Goal: Information Seeking & Learning: Learn about a topic

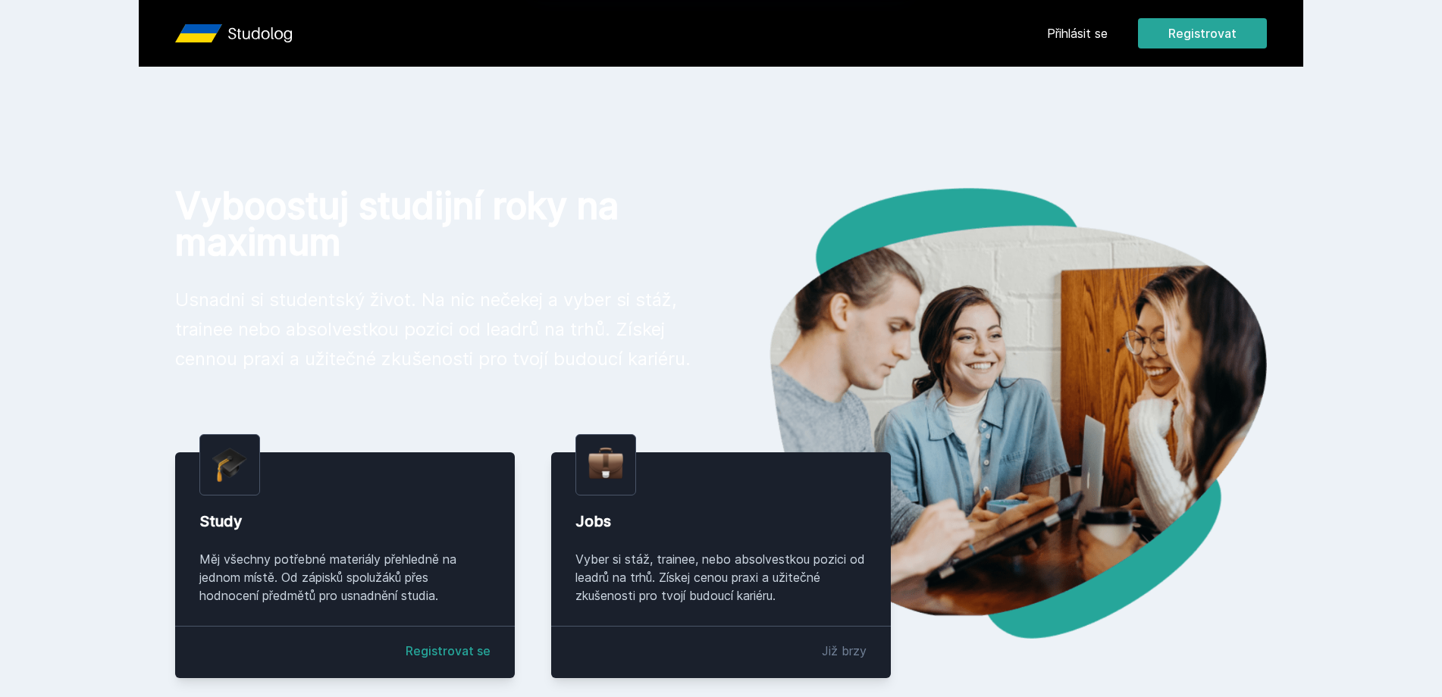
click at [1076, 27] on div "[PERSON_NAME] dostávat tipy ohledně studia, nových testů, hodnocení učitelů a p…" at bounding box center [721, 67] width 1442 height 135
click at [1065, 33] on div "[PERSON_NAME] dostávat tipy ohledně studia, nových testů, hodnocení učitelů a p…" at bounding box center [721, 67] width 1442 height 135
click at [713, 89] on button "Ne" at bounding box center [724, 98] width 55 height 38
click at [1067, 43] on div "Přihlásit se Registrovat" at bounding box center [1157, 33] width 220 height 30
click at [1071, 38] on link "Přihlásit se" at bounding box center [1077, 33] width 61 height 18
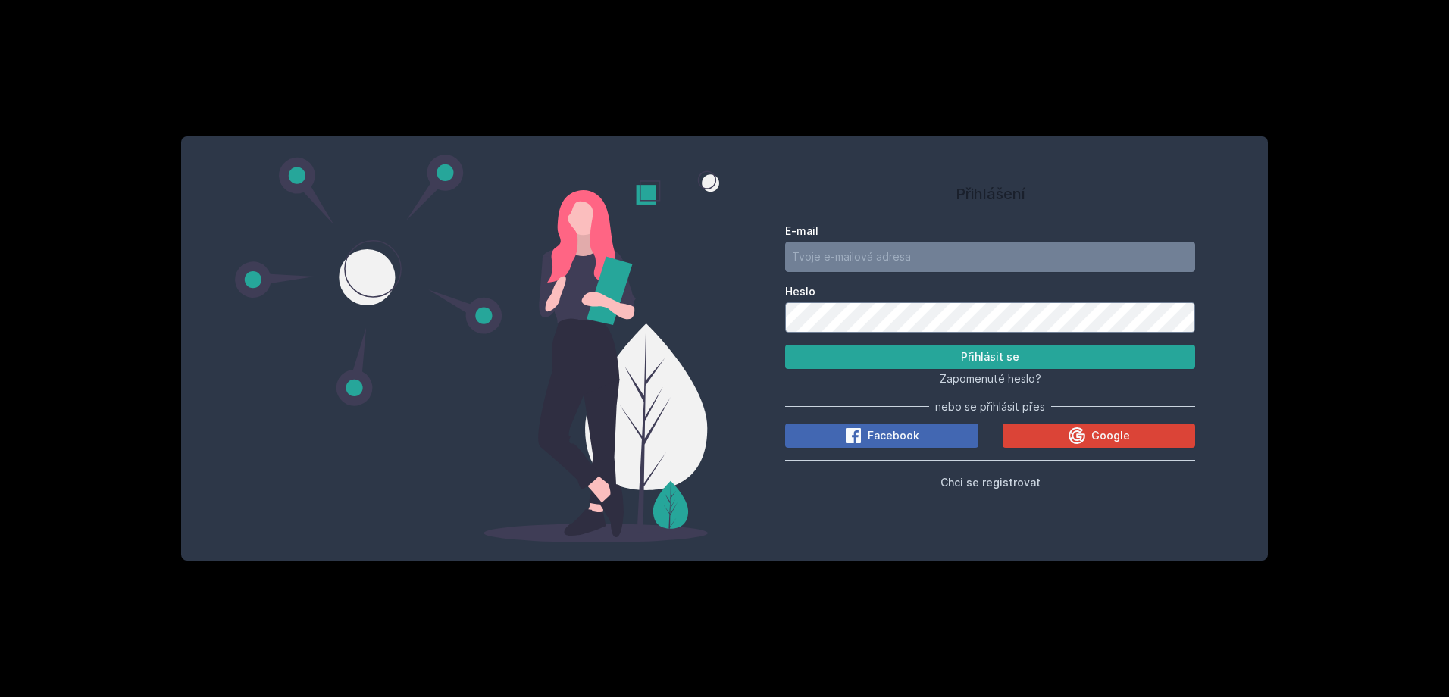
click at [858, 239] on div "E-mail" at bounding box center [990, 248] width 410 height 49
drag, startPoint x: 858, startPoint y: 239, endPoint x: 857, endPoint y: 250, distance: 11.4
click at [857, 250] on input "E-mail" at bounding box center [990, 257] width 410 height 30
type input "[EMAIL_ADDRESS][DOMAIN_NAME]"
click at [785, 345] on button "Přihlásit se" at bounding box center [990, 357] width 410 height 24
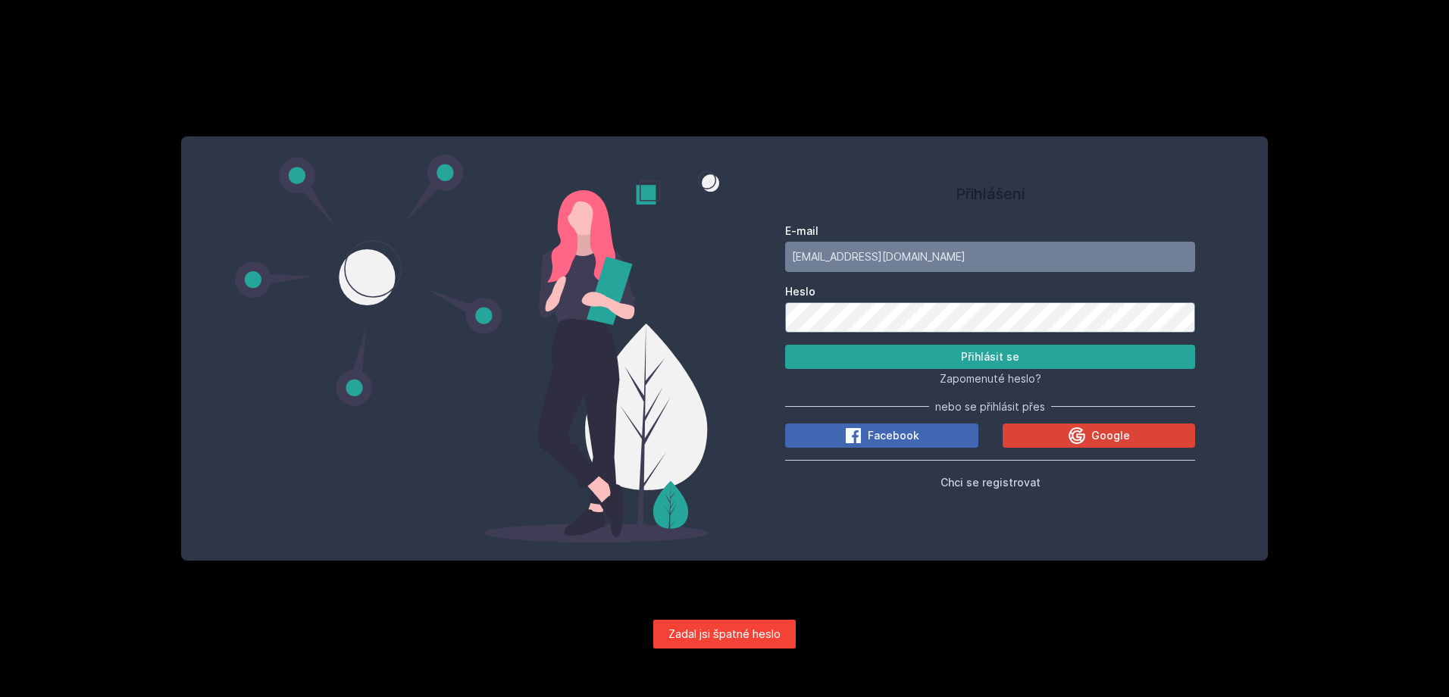
click at [785, 345] on button "Přihlásit se" at bounding box center [990, 357] width 410 height 24
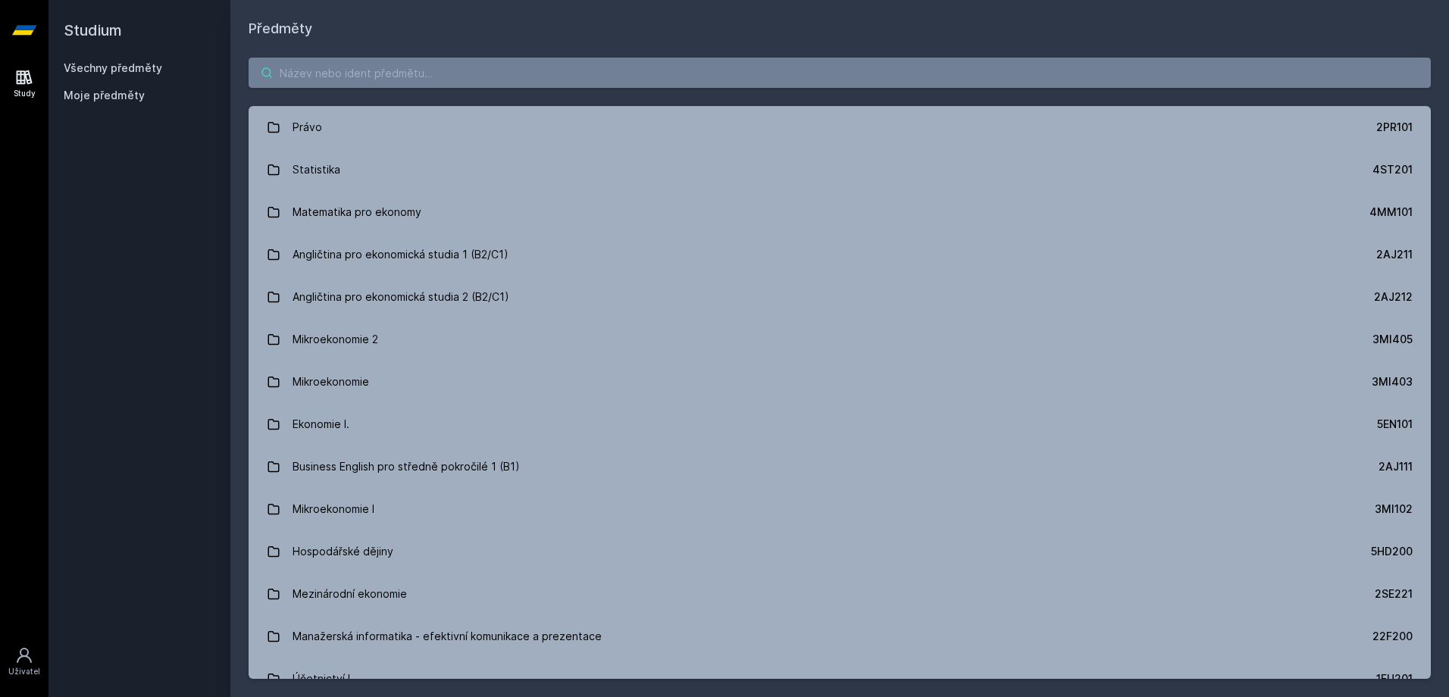
click at [451, 74] on input "search" at bounding box center [840, 73] width 1182 height 30
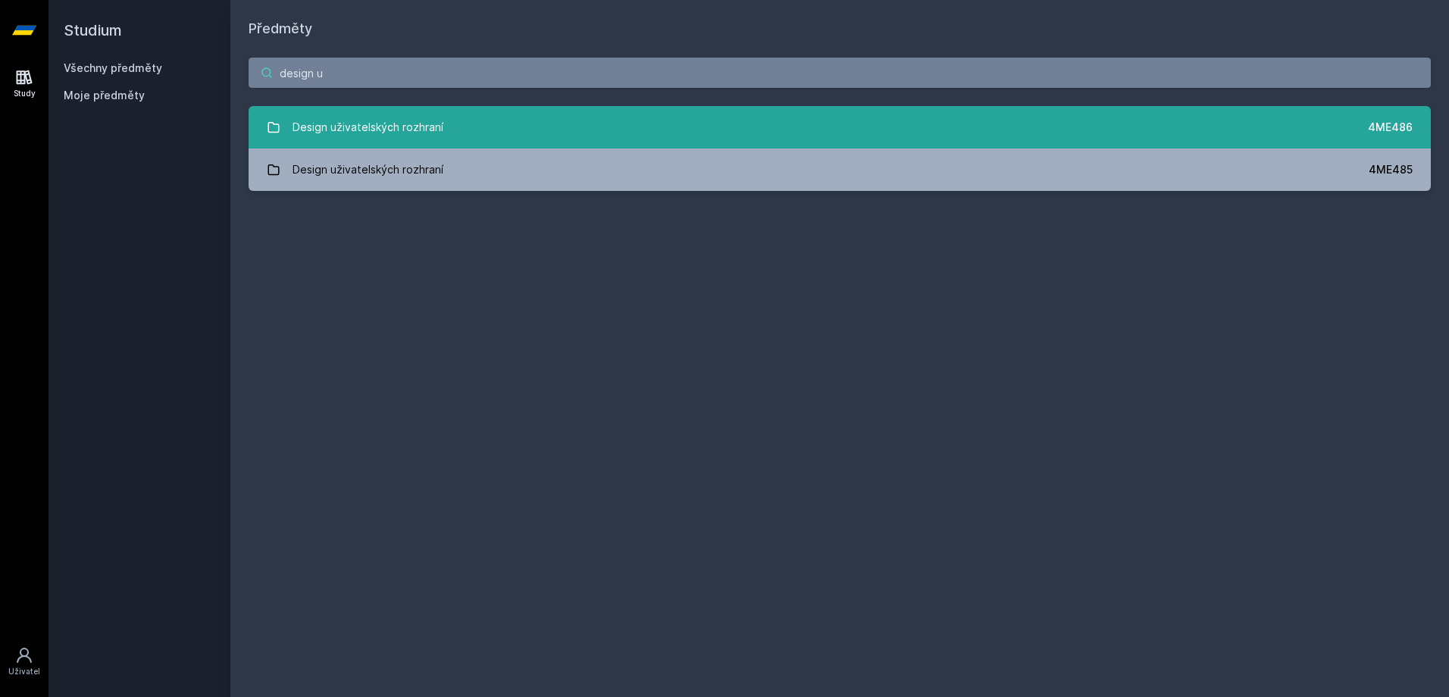
type input "design u"
click at [474, 136] on link "Design uživatelských rozhraní 4ME486" at bounding box center [840, 127] width 1182 height 42
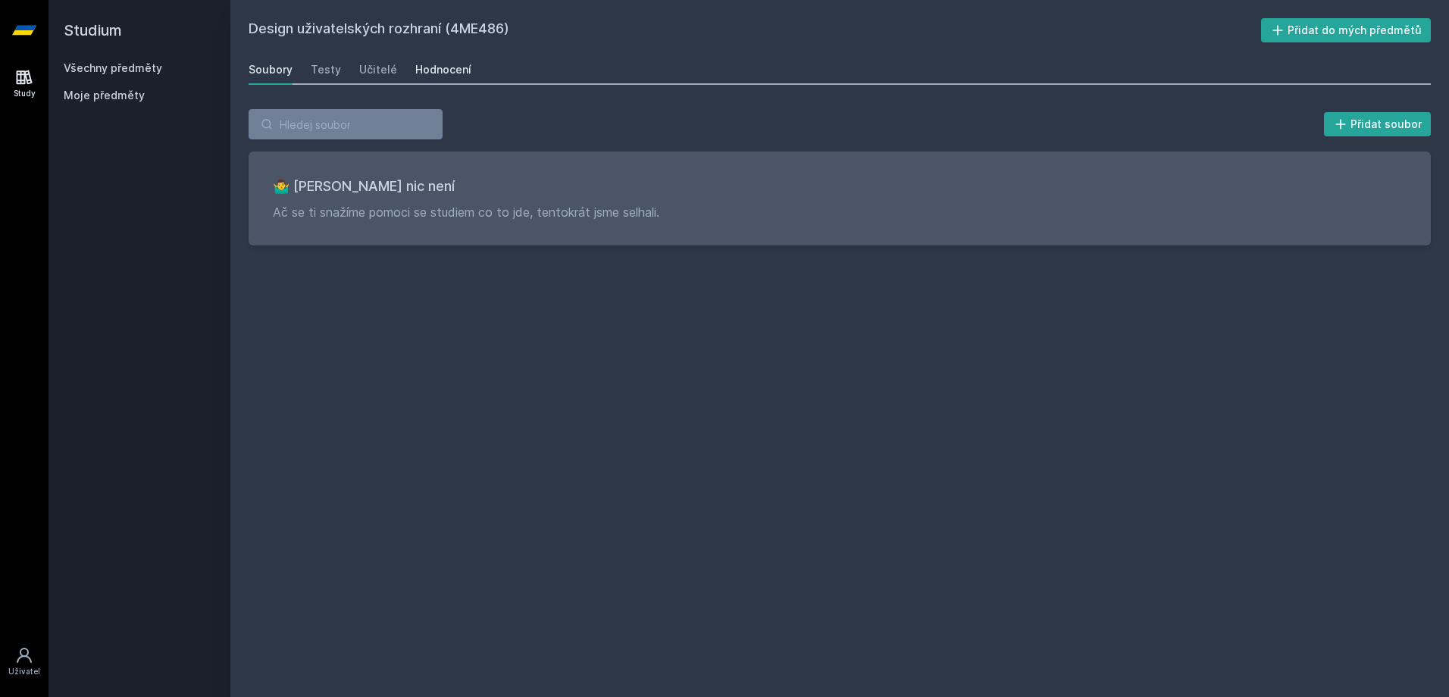
click at [421, 75] on div "Hodnocení" at bounding box center [443, 69] width 56 height 15
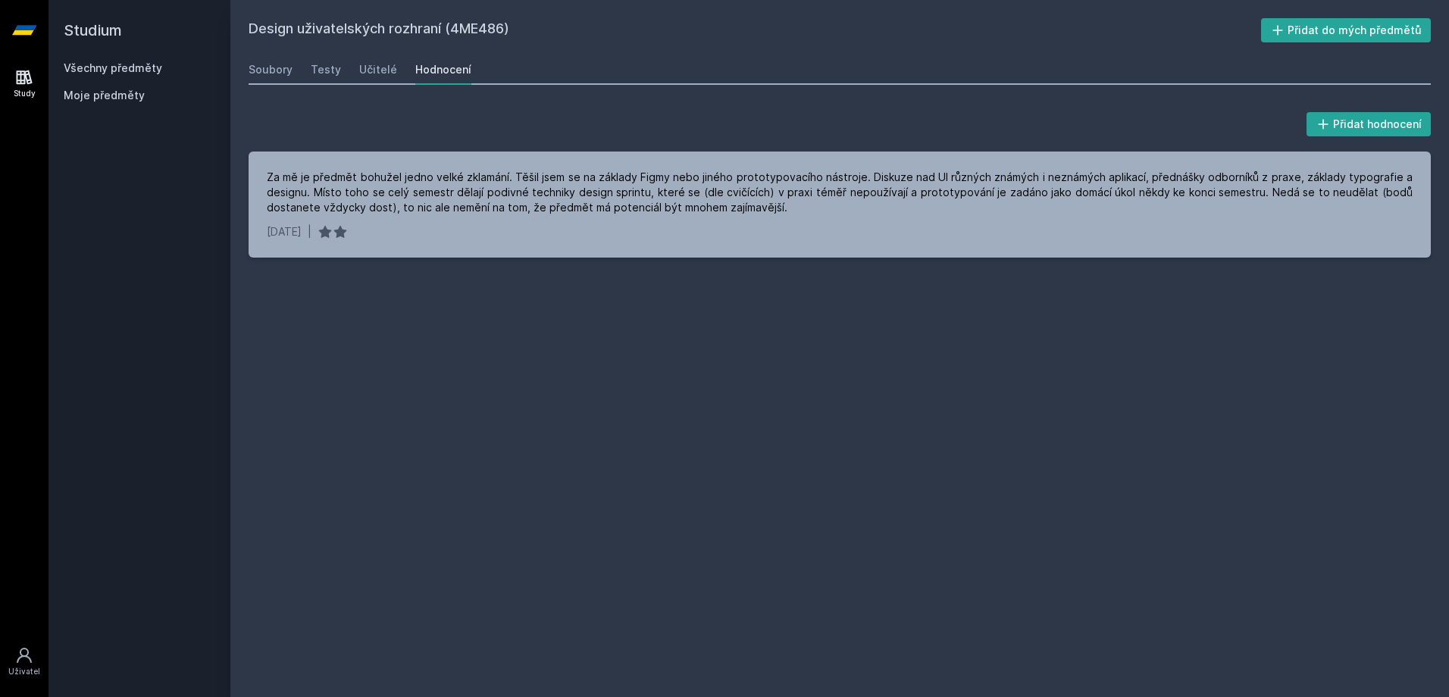
click at [484, 54] on div "Design uživatelských rozhraní (4ME486) Přidat do mých předmětů [GEOGRAPHIC_DATA…" at bounding box center [840, 348] width 1182 height 661
click at [287, 66] on div "Soubory" at bounding box center [271, 69] width 44 height 15
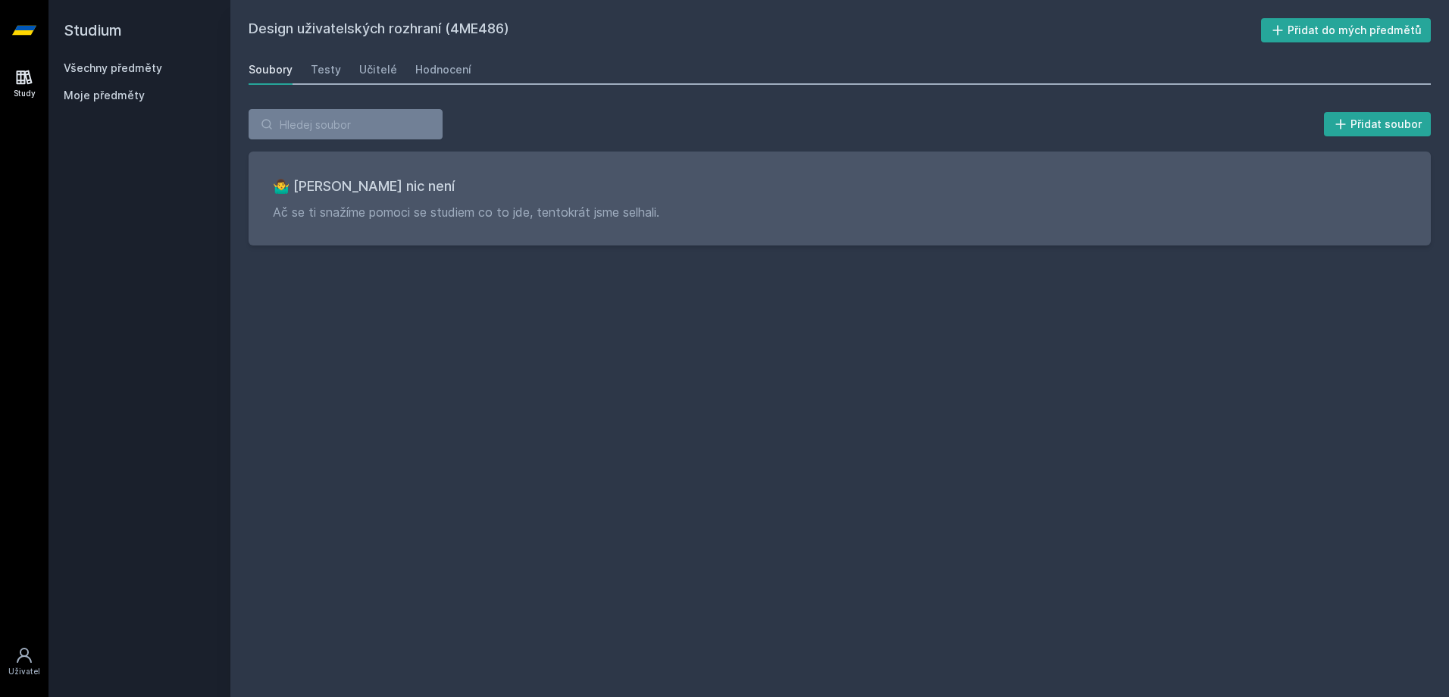
click at [139, 56] on h2 "Studium" at bounding box center [140, 30] width 152 height 61
click at [139, 67] on link "Všechny předměty" at bounding box center [113, 67] width 99 height 13
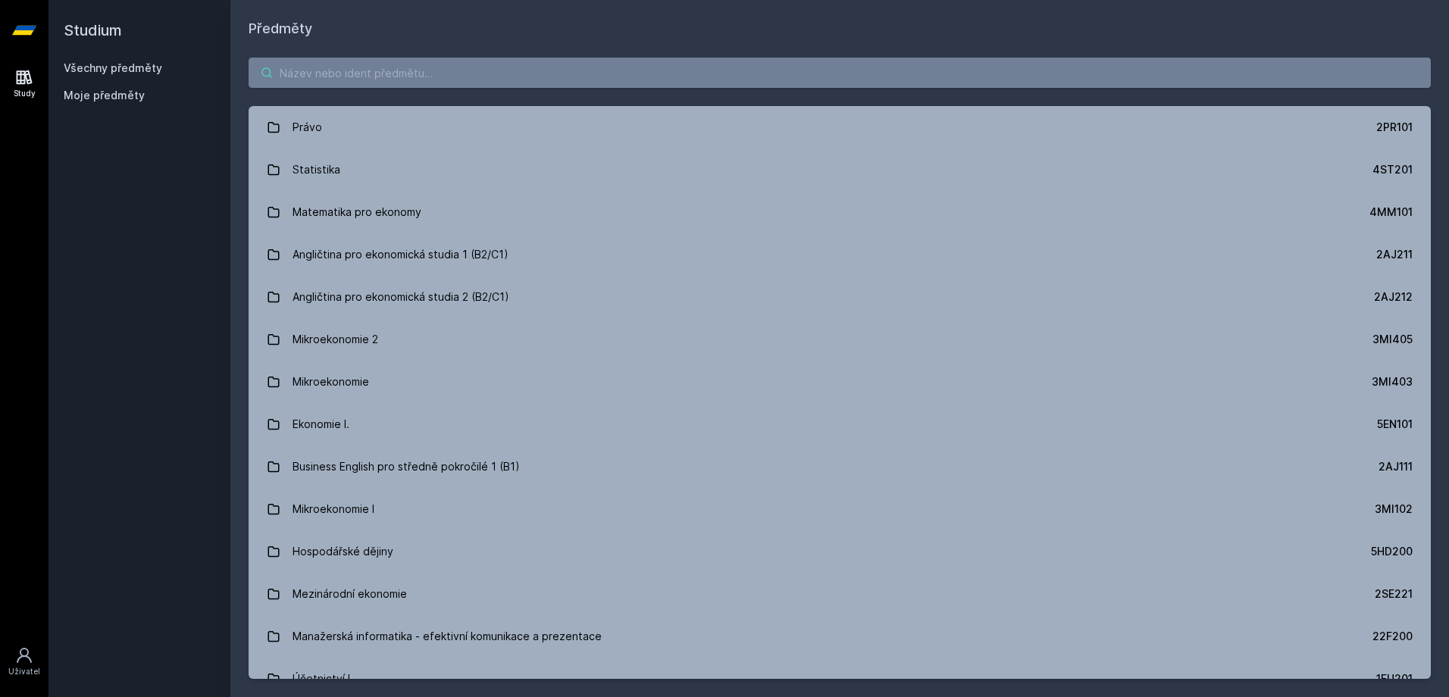
click at [342, 73] on input "search" at bounding box center [840, 73] width 1182 height 30
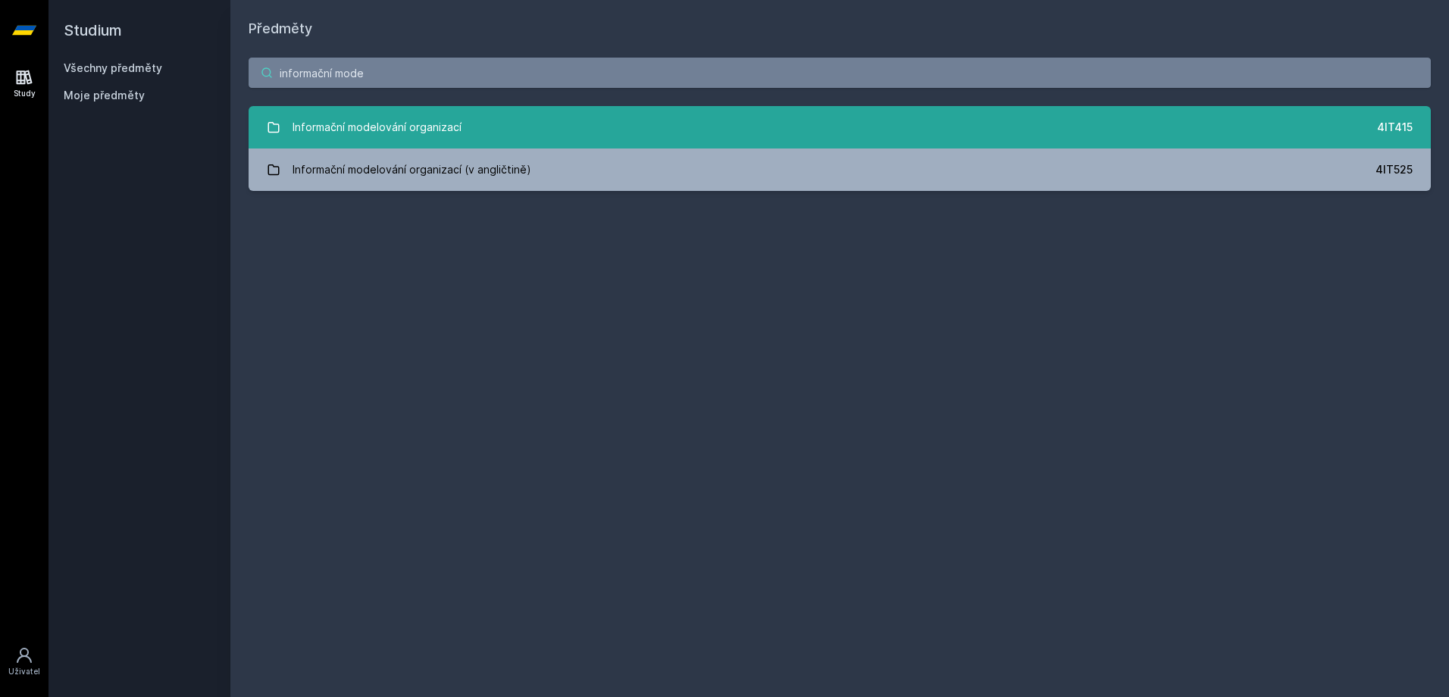
type input "informační mode"
click at [371, 130] on div "Informační modelování organizací" at bounding box center [377, 127] width 169 height 30
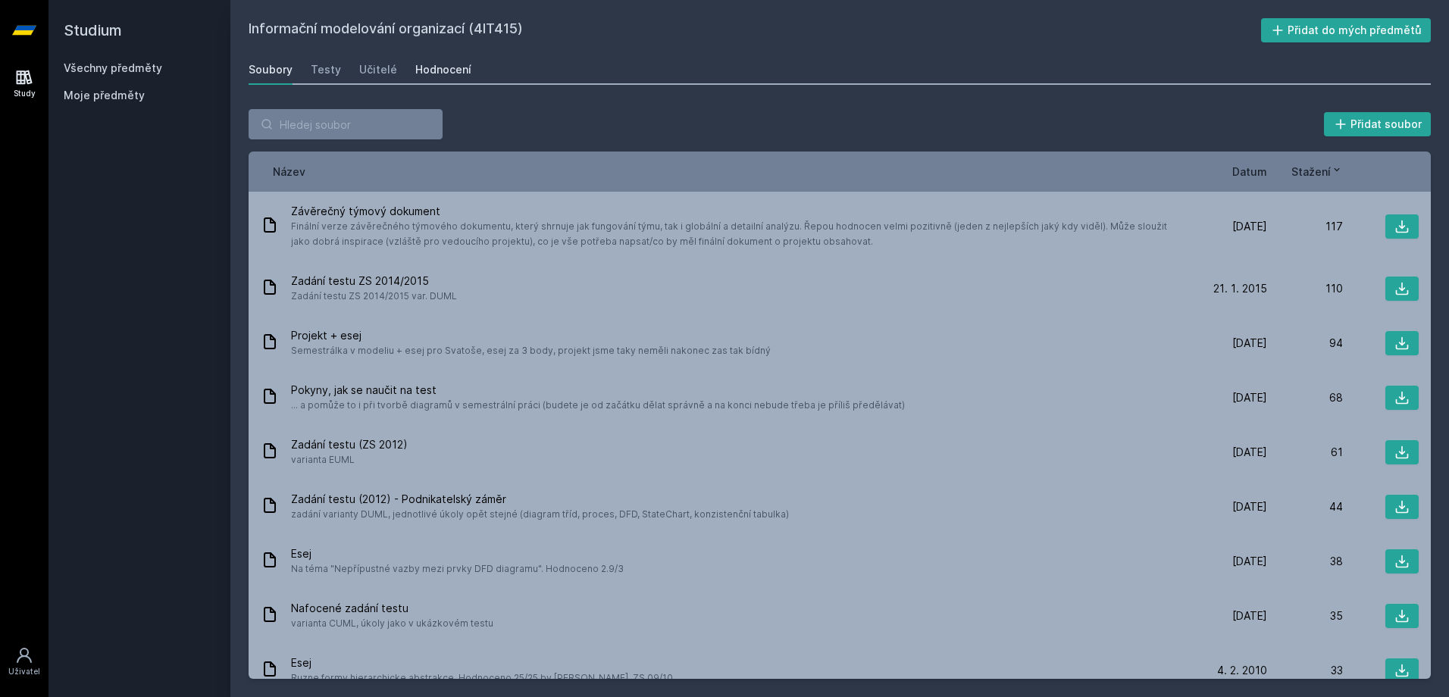
click at [434, 67] on div "Hodnocení" at bounding box center [443, 69] width 56 height 15
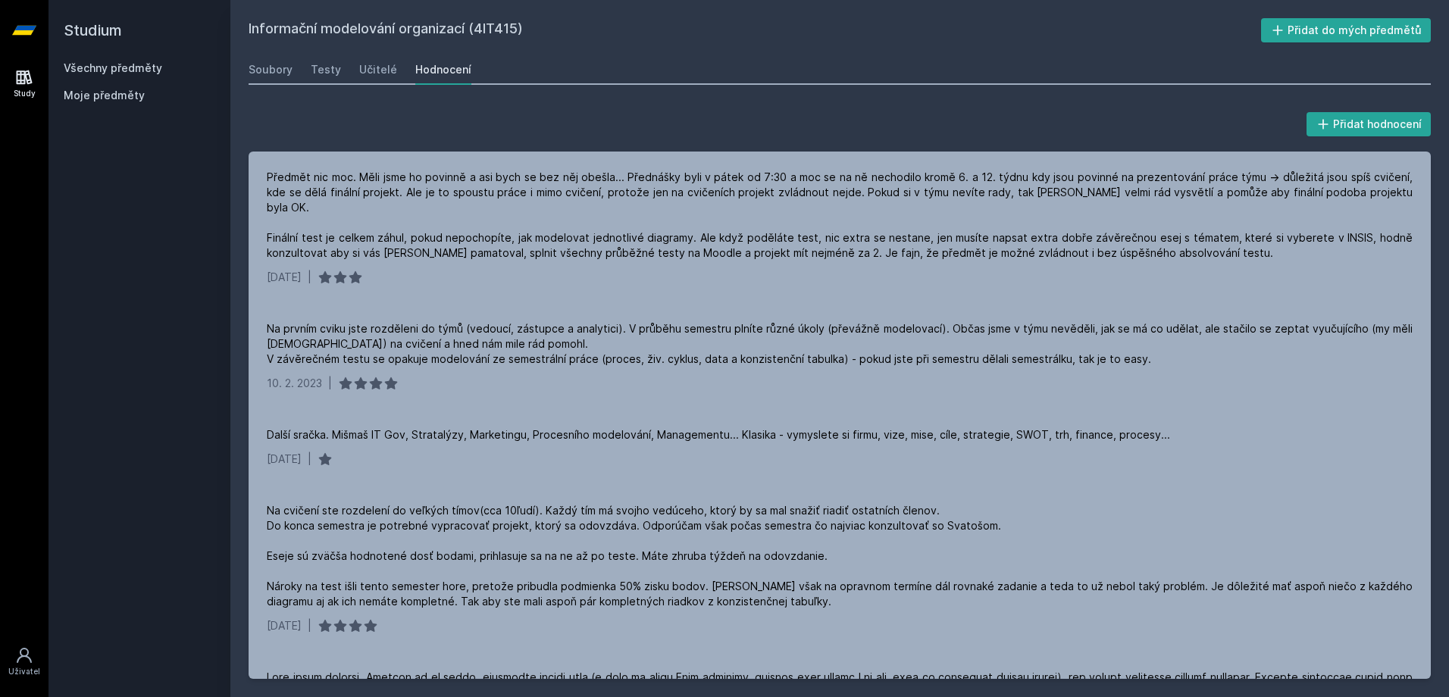
click at [402, 131] on div "Přidat hodnocení" at bounding box center [840, 124] width 1182 height 30
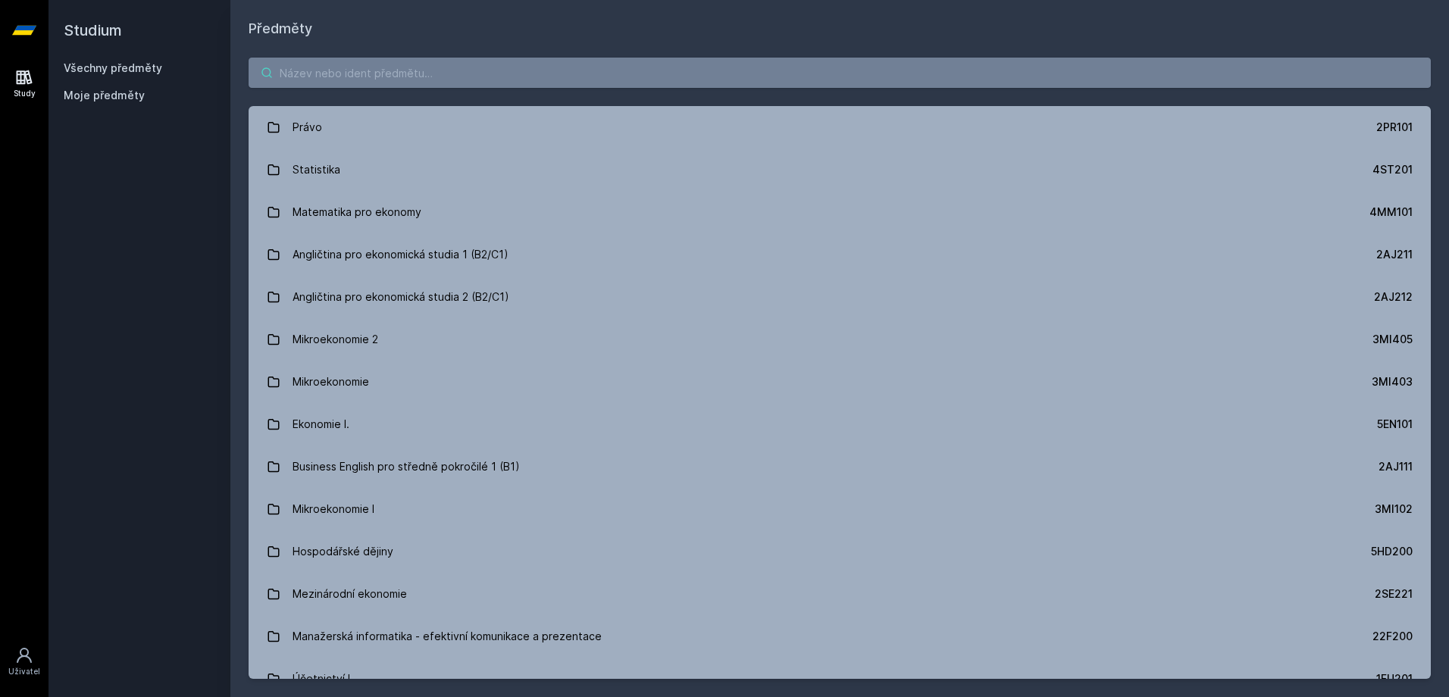
click at [319, 73] on input "search" at bounding box center [840, 73] width 1182 height 30
click at [412, 63] on input "search" at bounding box center [840, 73] width 1182 height 30
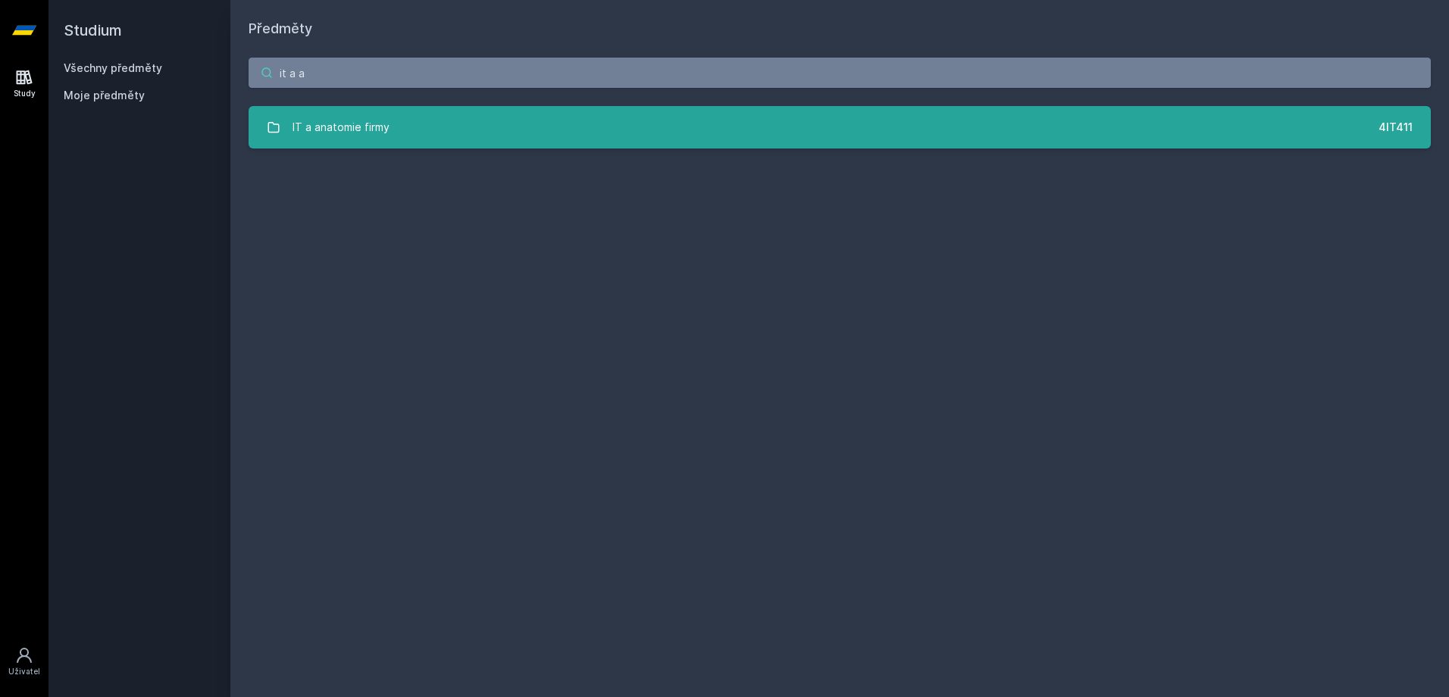
type input "it a a"
click at [636, 136] on link "IT a anatomie firmy 4IT411" at bounding box center [840, 127] width 1182 height 42
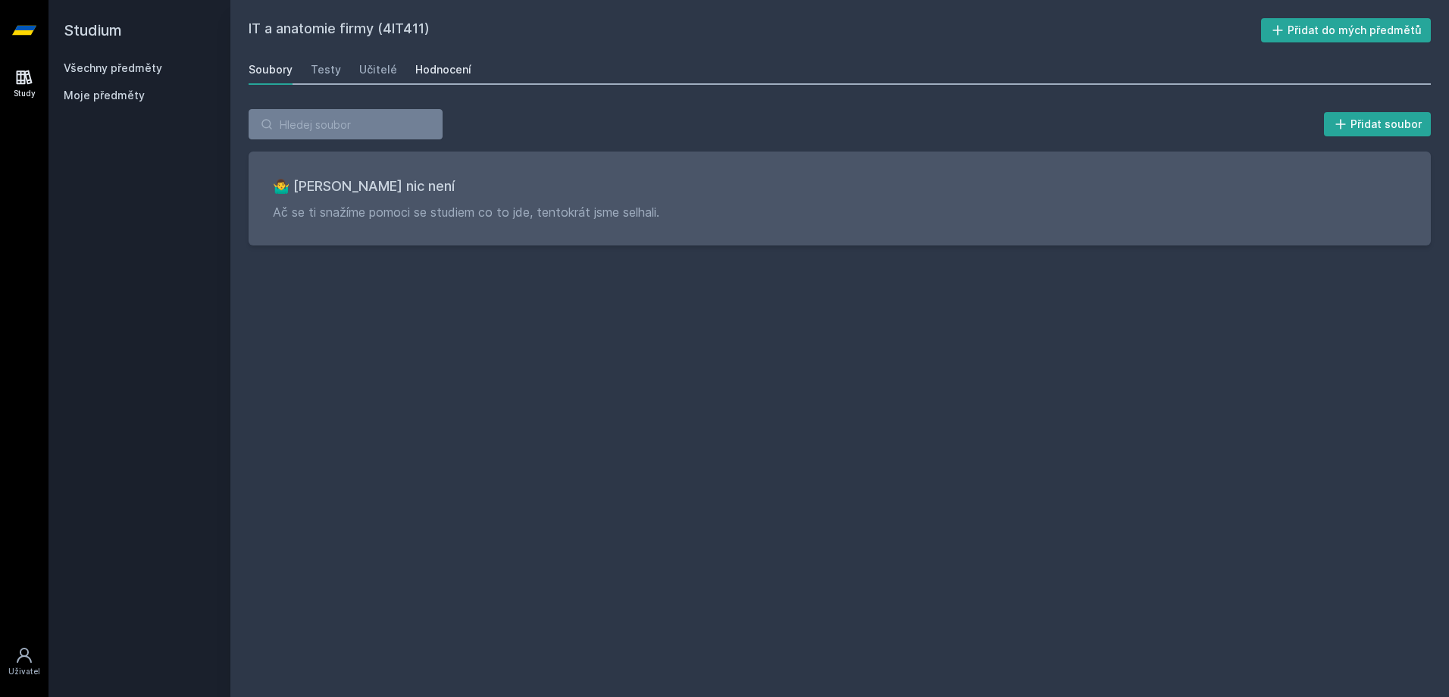
click at [453, 72] on div "Hodnocení" at bounding box center [443, 69] width 56 height 15
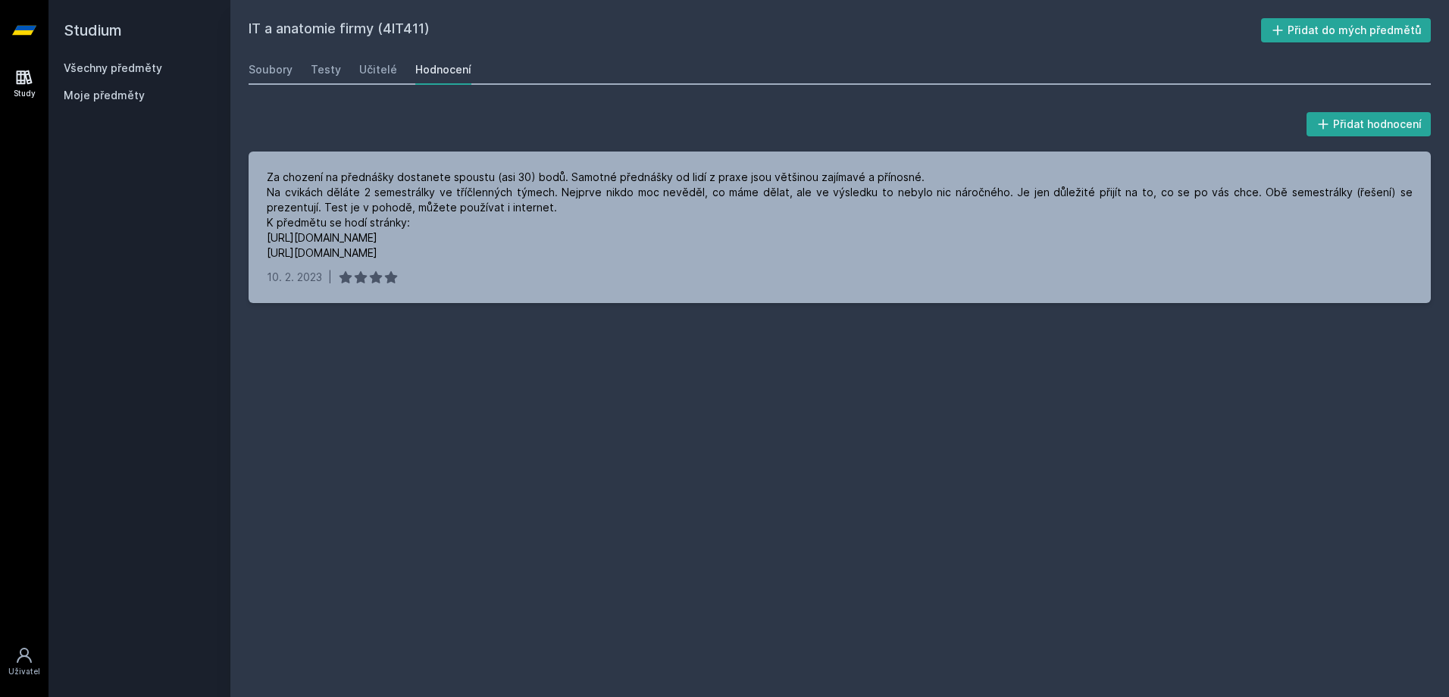
click at [689, 318] on div "Přidat hodnocení Za chození na přednášky dostanete spoustu (asi 30) bodů. Samot…" at bounding box center [839, 206] width 1219 height 230
click at [663, 426] on div "IT a anatomie firmy (4IT411) Přidat do mých předmětů [GEOGRAPHIC_DATA] Testy Uč…" at bounding box center [840, 348] width 1182 height 661
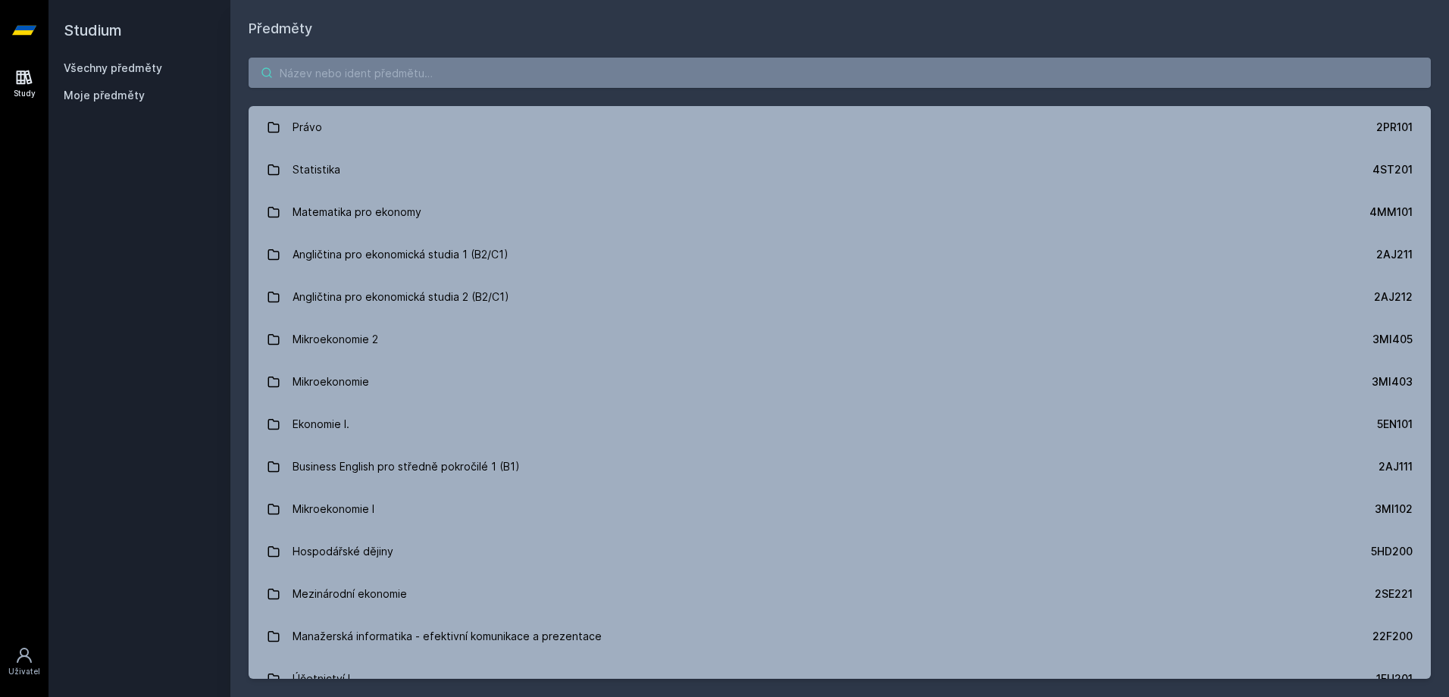
click at [385, 67] on input "search" at bounding box center [840, 73] width 1182 height 30
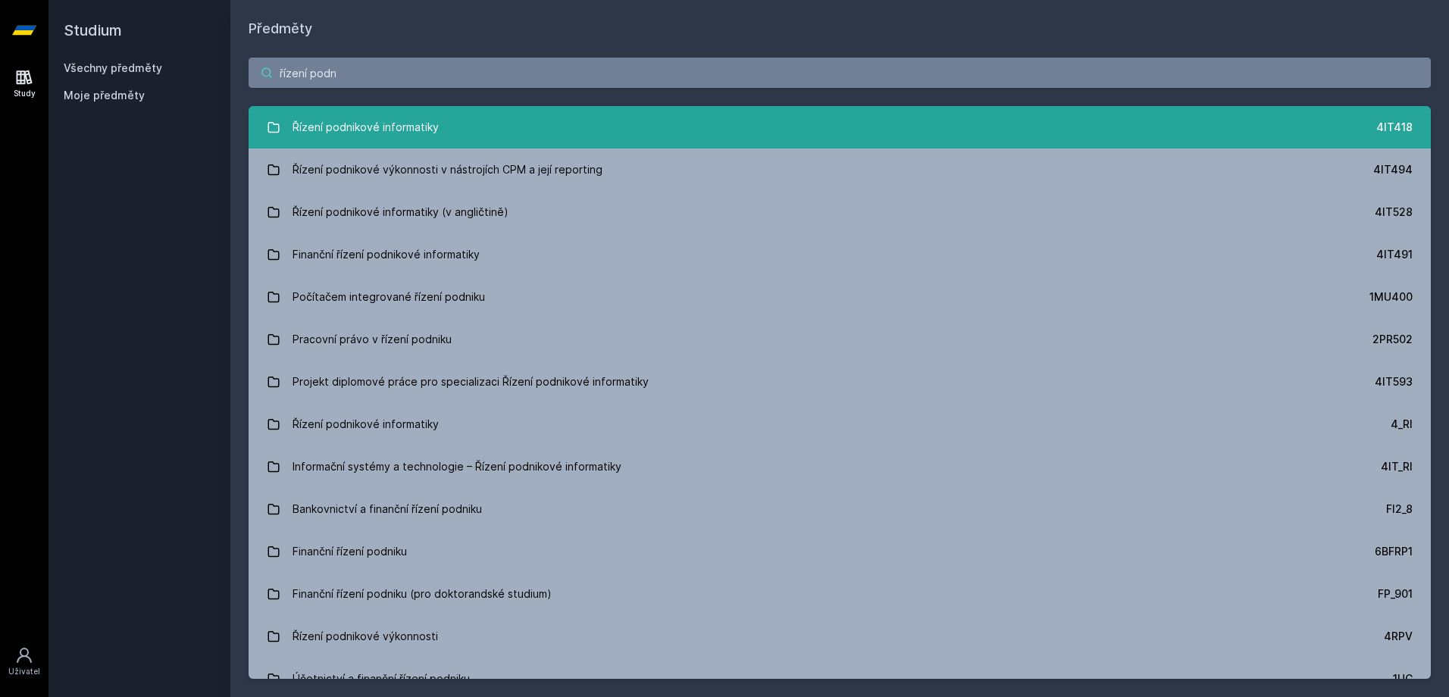
type input "řízení podn"
click at [442, 148] on link "Řízení podnikové informatiky 4IT418" at bounding box center [840, 127] width 1182 height 42
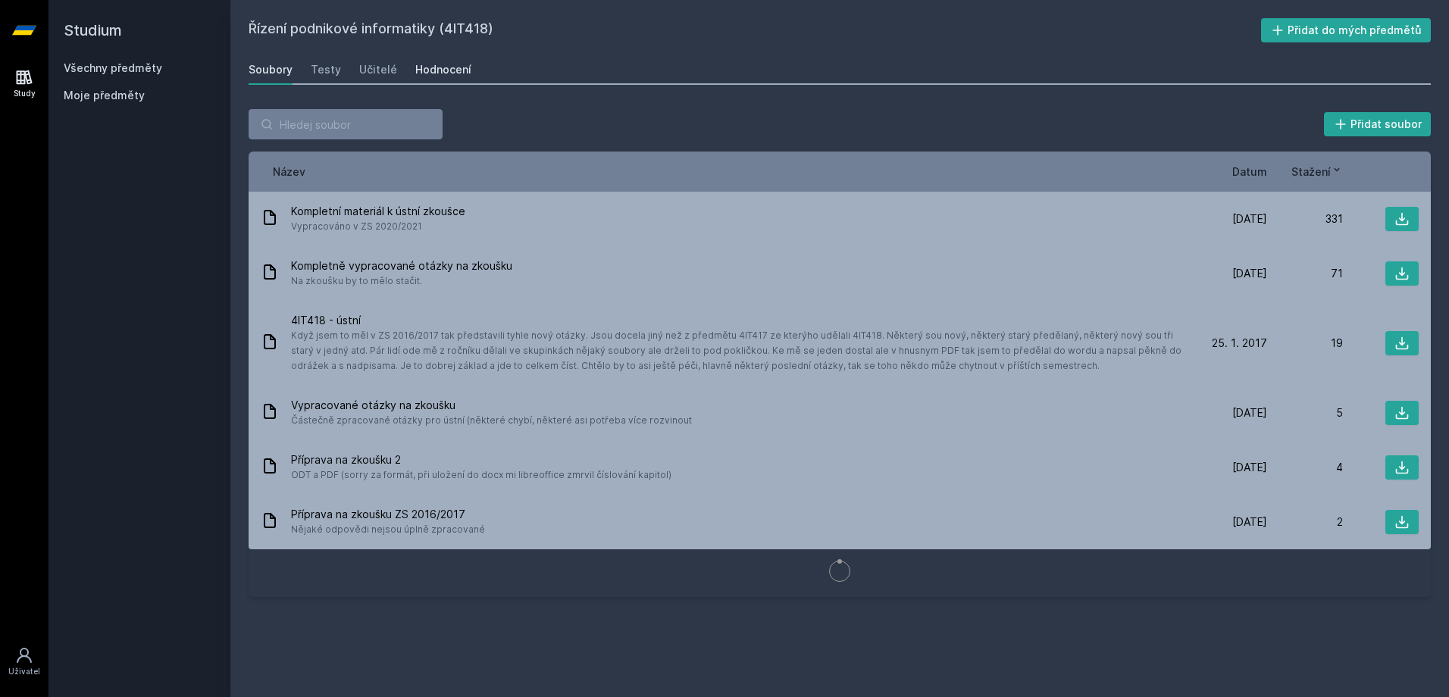
click at [428, 69] on div "Hodnocení" at bounding box center [443, 69] width 56 height 15
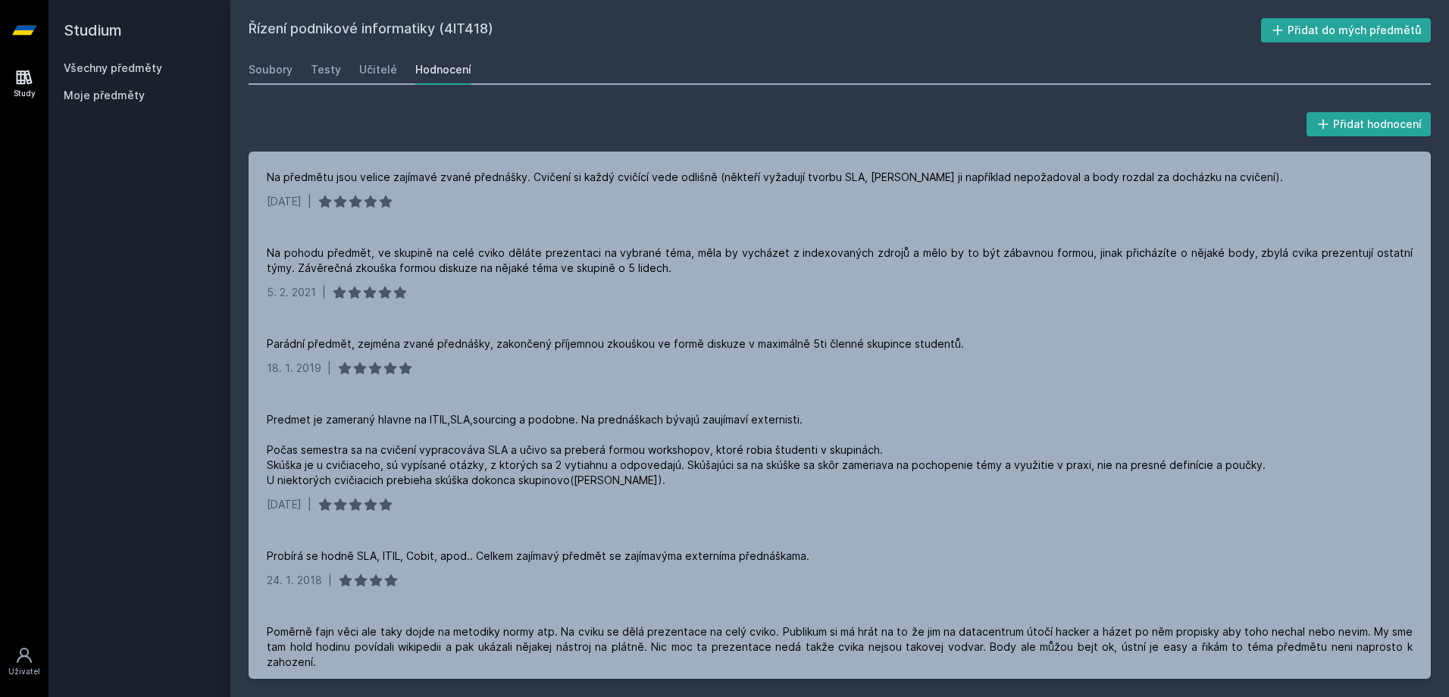
drag, startPoint x: 604, startPoint y: 74, endPoint x: 599, endPoint y: 80, distance: 8.1
click at [602, 77] on div "Soubory Testy Učitelé Hodnocení" at bounding box center [840, 70] width 1182 height 30
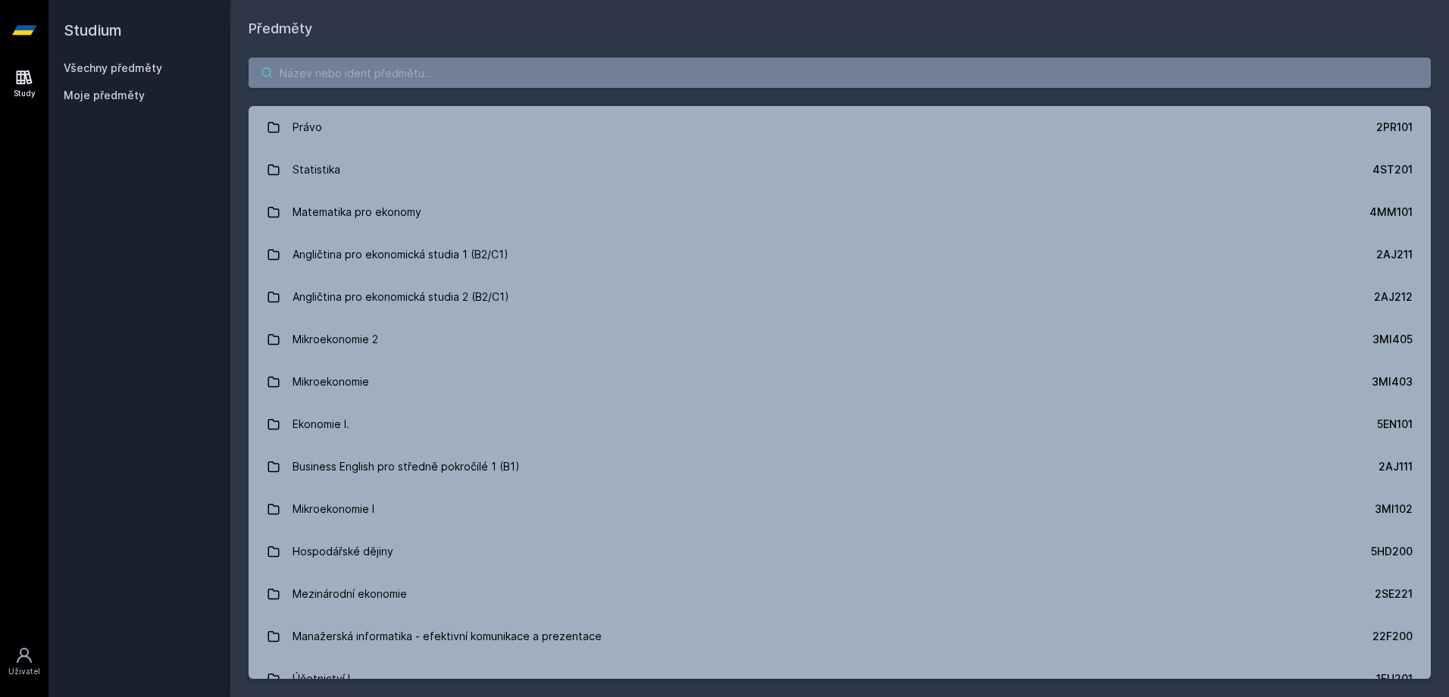
click at [400, 73] on input "search" at bounding box center [840, 73] width 1182 height 30
click at [412, 68] on input "search" at bounding box center [840, 73] width 1182 height 30
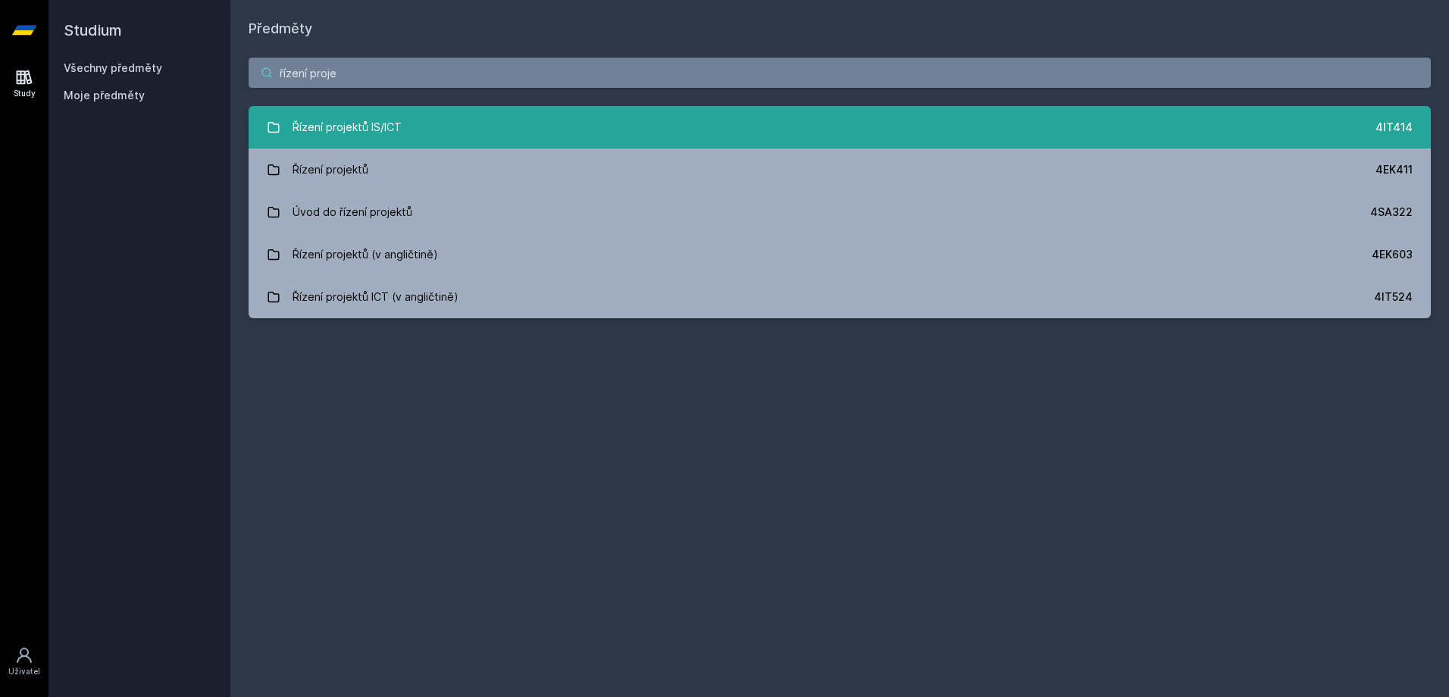
type input "řízení proje"
click at [584, 138] on link "Řízení projektů IS/ICT 4IT414" at bounding box center [840, 127] width 1182 height 42
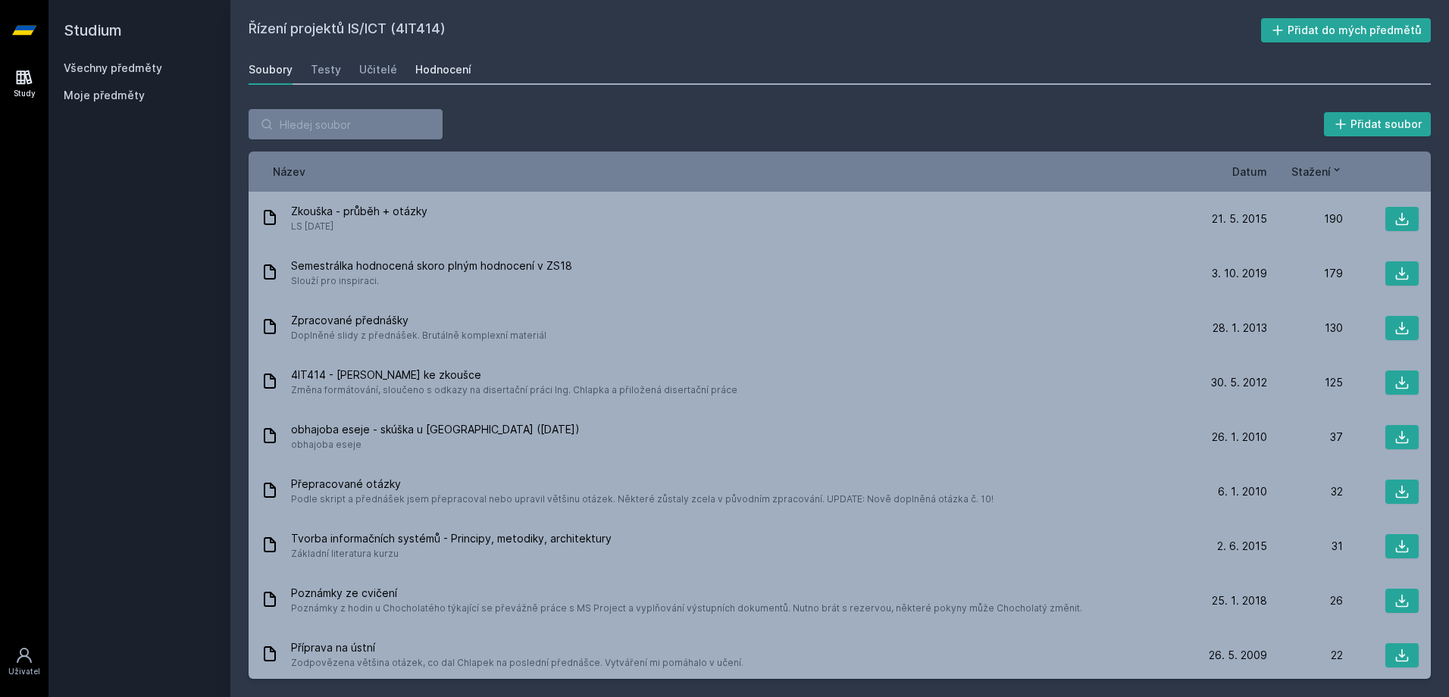
click at [417, 72] on div "Hodnocení" at bounding box center [443, 69] width 56 height 15
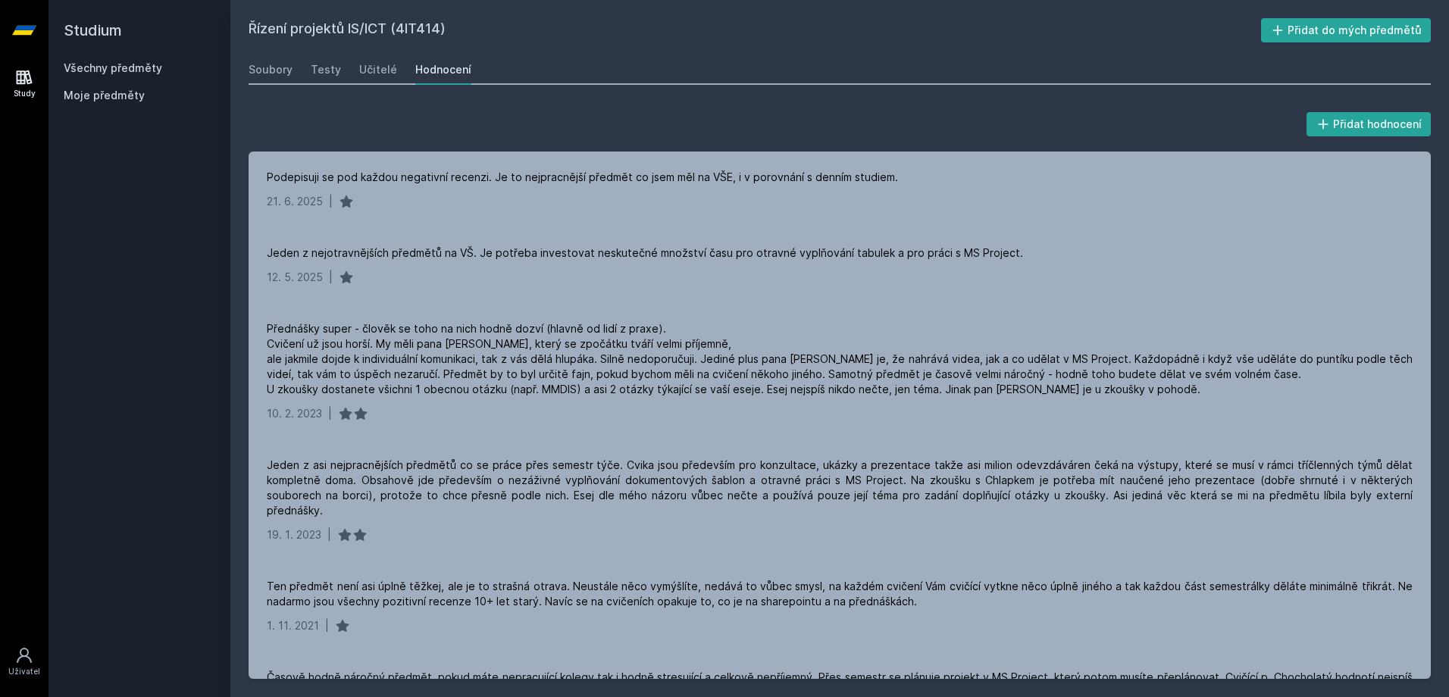
click at [352, 60] on div "Soubory Testy Učitelé Hodnocení" at bounding box center [840, 70] width 1182 height 30
click at [360, 70] on div "Učitelé" at bounding box center [378, 69] width 38 height 15
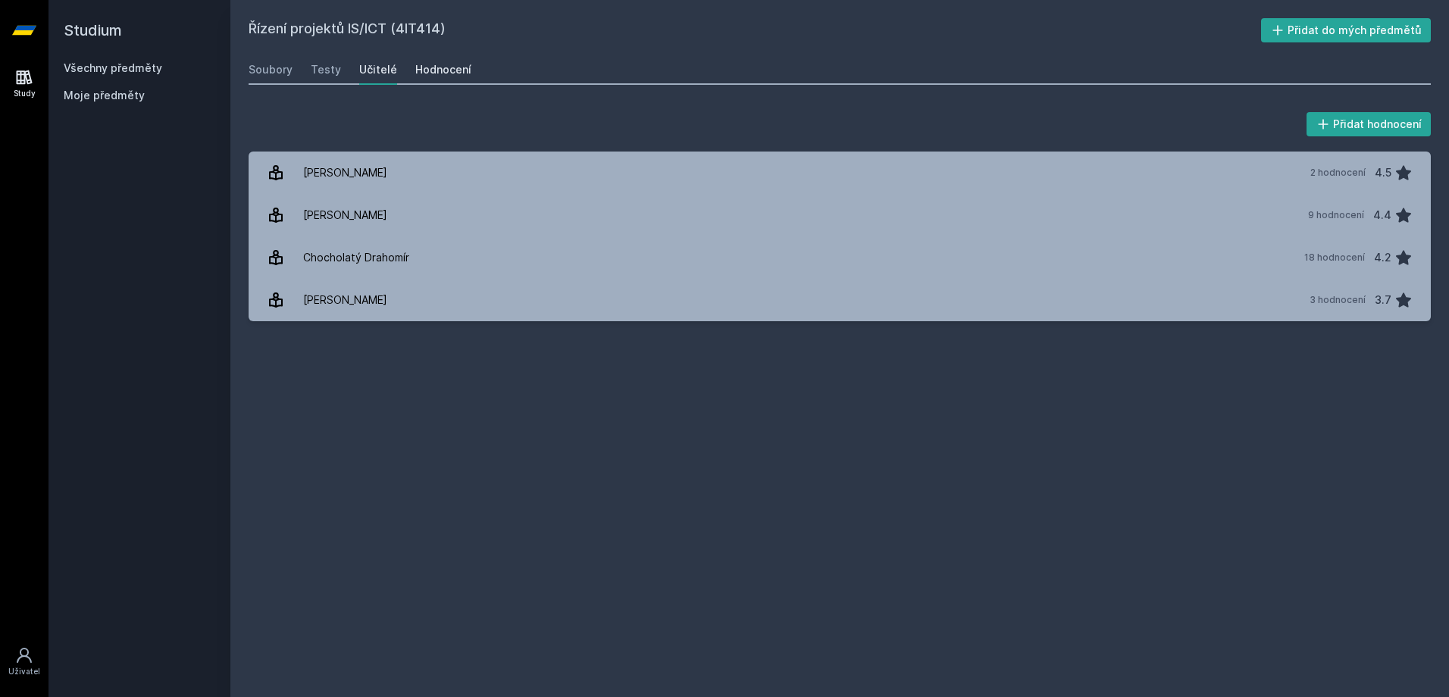
click at [463, 75] on div "Hodnocení" at bounding box center [443, 69] width 56 height 15
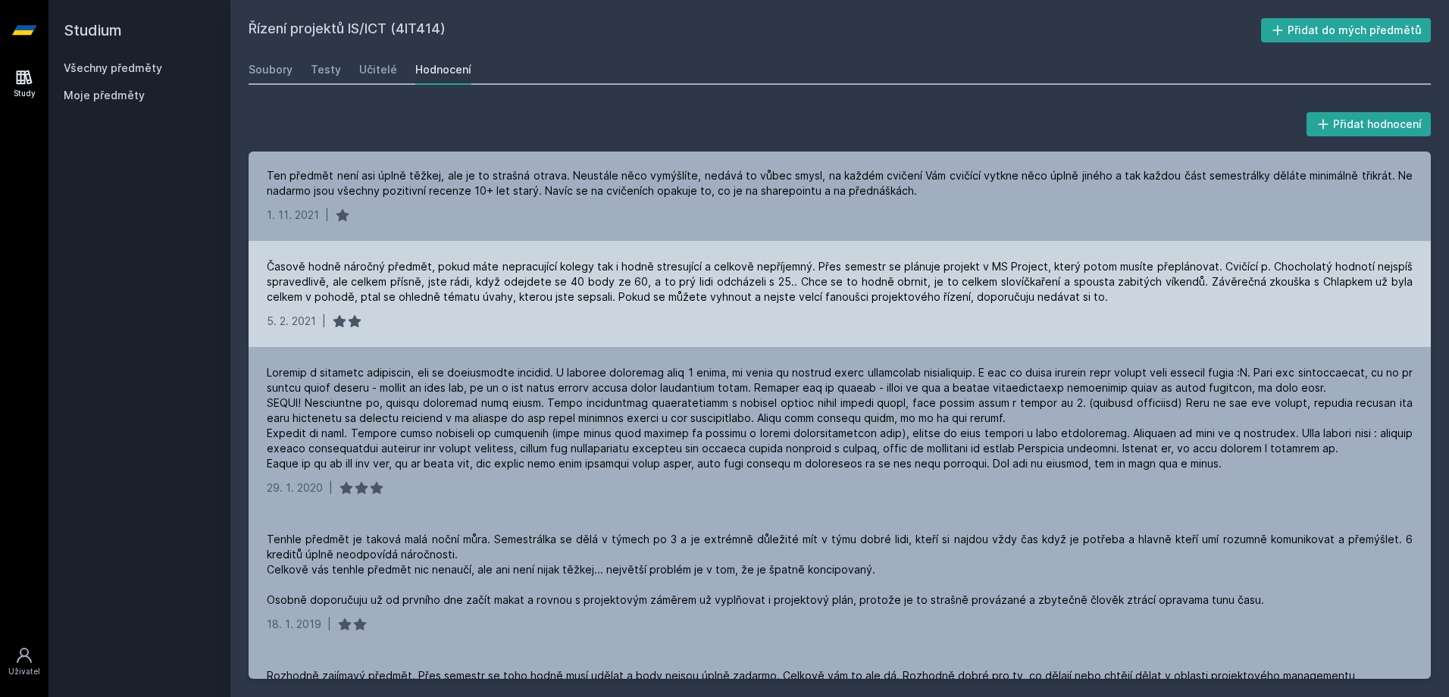
scroll to position [455, 0]
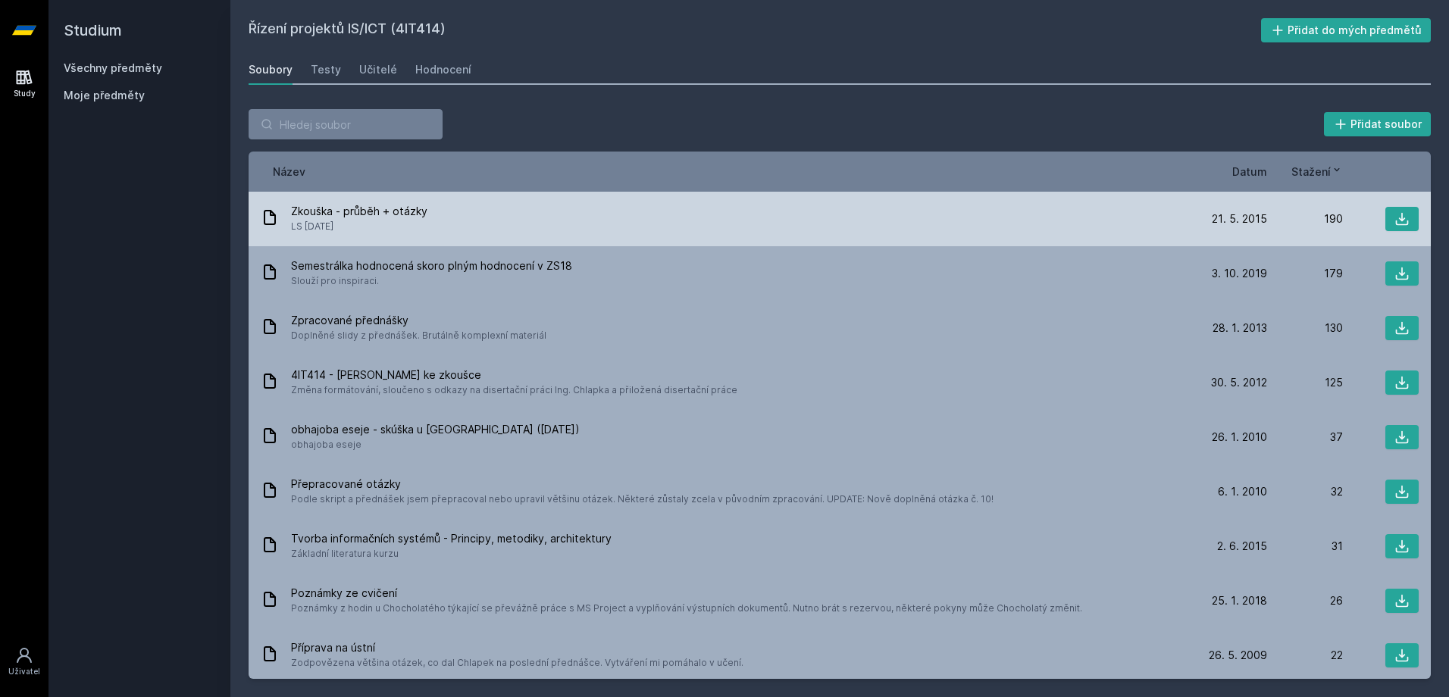
drag, startPoint x: 577, startPoint y: 271, endPoint x: 571, endPoint y: 243, distance: 28.0
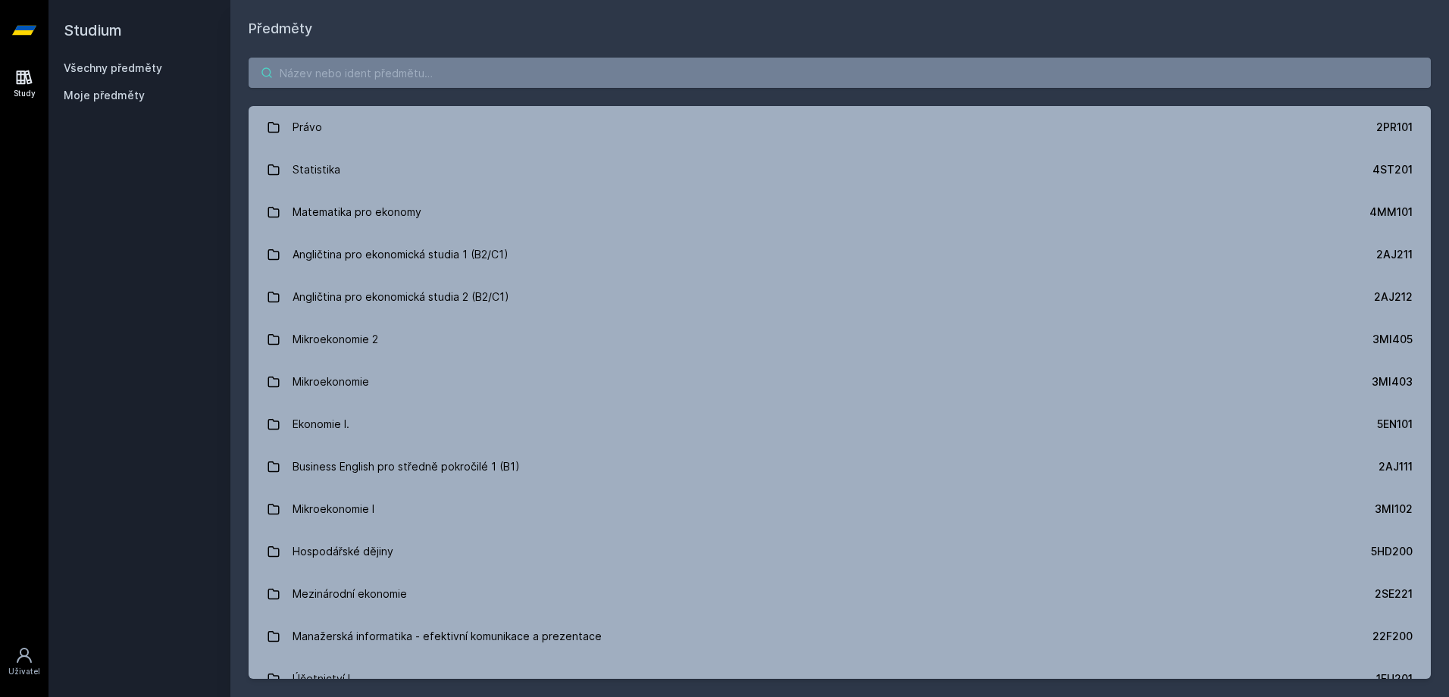
click at [966, 70] on input "search" at bounding box center [840, 73] width 1182 height 30
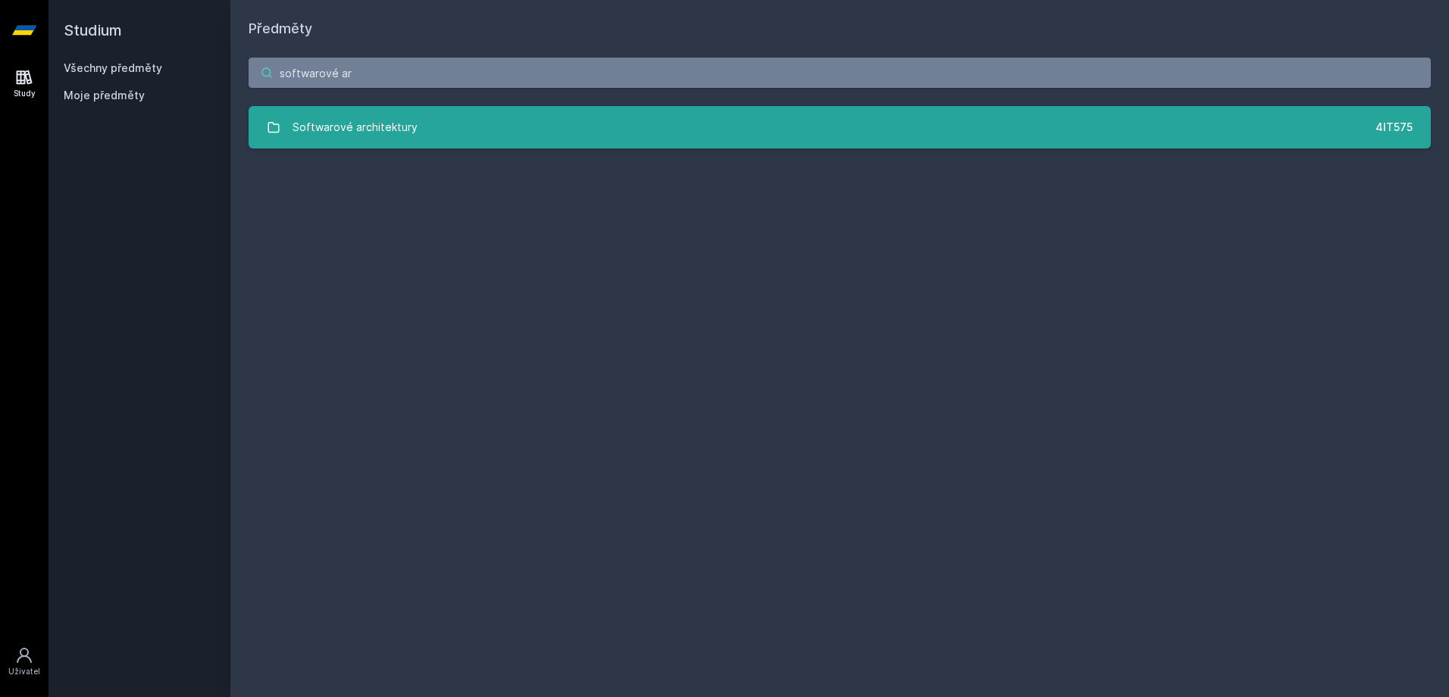
type input "softwarové ar"
click at [973, 120] on link "Softwarové architektury 4IT575" at bounding box center [840, 127] width 1182 height 42
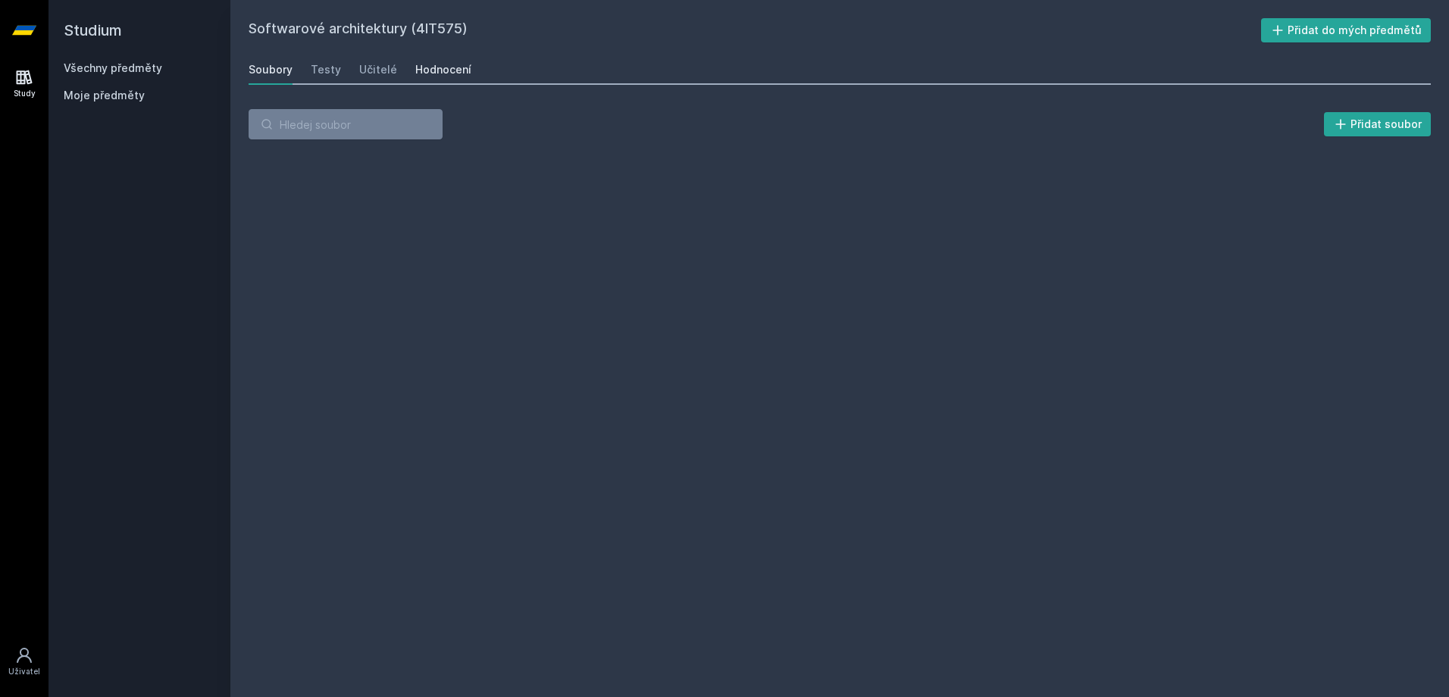
click at [418, 64] on div "Hodnocení" at bounding box center [443, 69] width 56 height 15
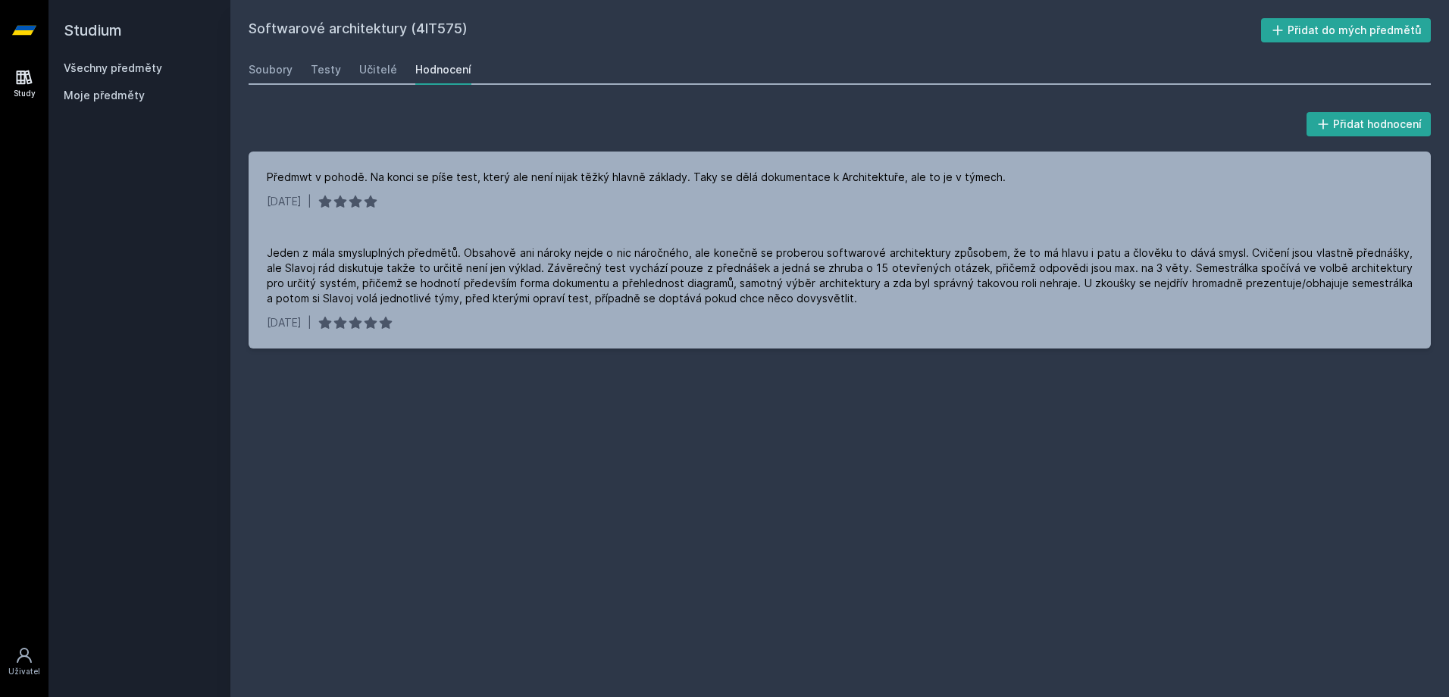
click at [305, 73] on div "Soubory Testy Učitelé Hodnocení" at bounding box center [840, 70] width 1182 height 30
click at [282, 76] on div "Soubory" at bounding box center [271, 69] width 44 height 15
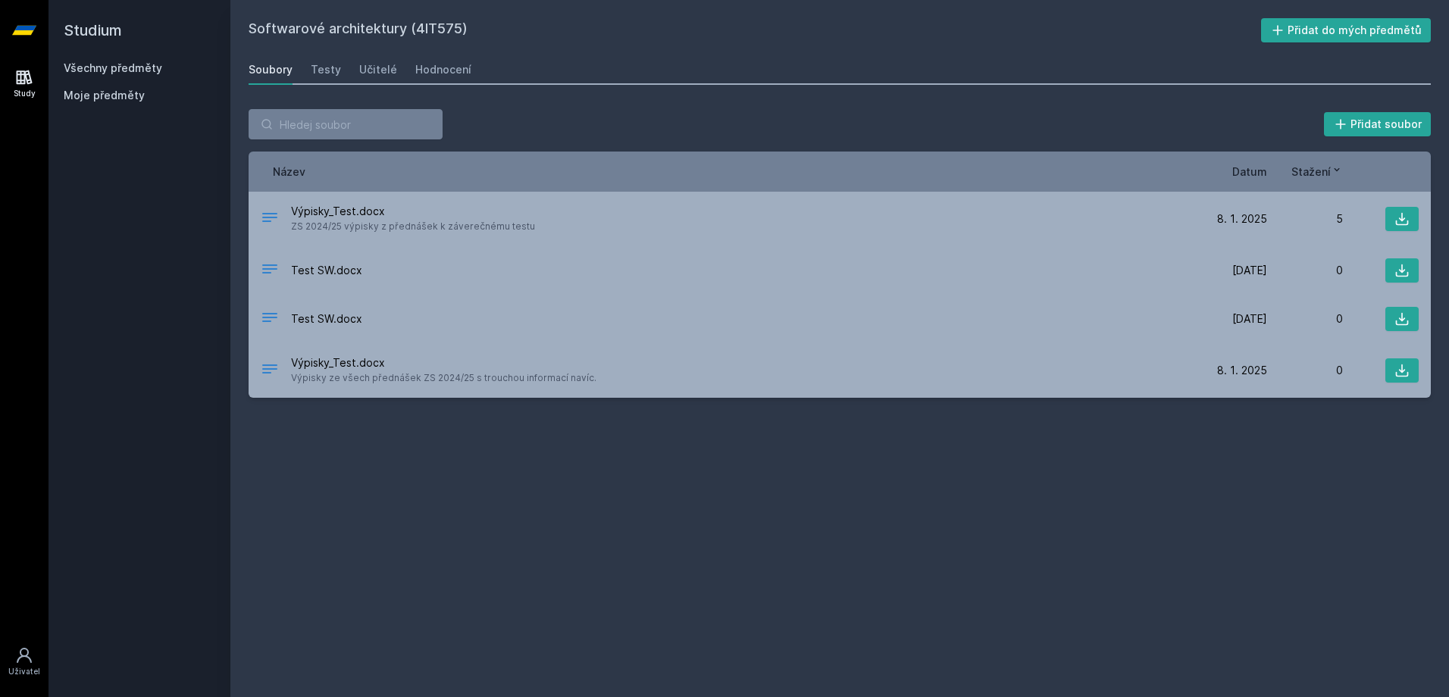
click at [112, 73] on link "Všechny předměty" at bounding box center [113, 67] width 99 height 13
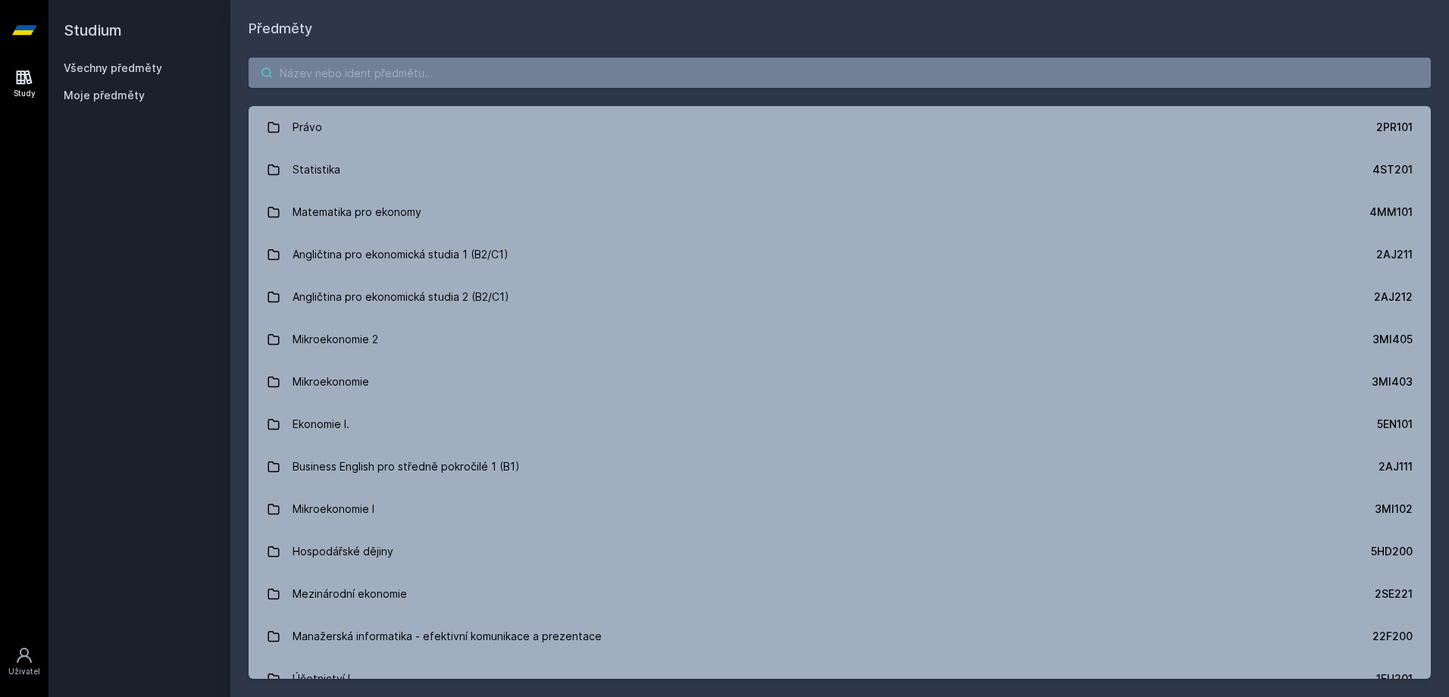
drag, startPoint x: 290, startPoint y: 82, endPoint x: 308, endPoint y: 86, distance: 18.8
click at [290, 81] on input "search" at bounding box center [840, 73] width 1182 height 30
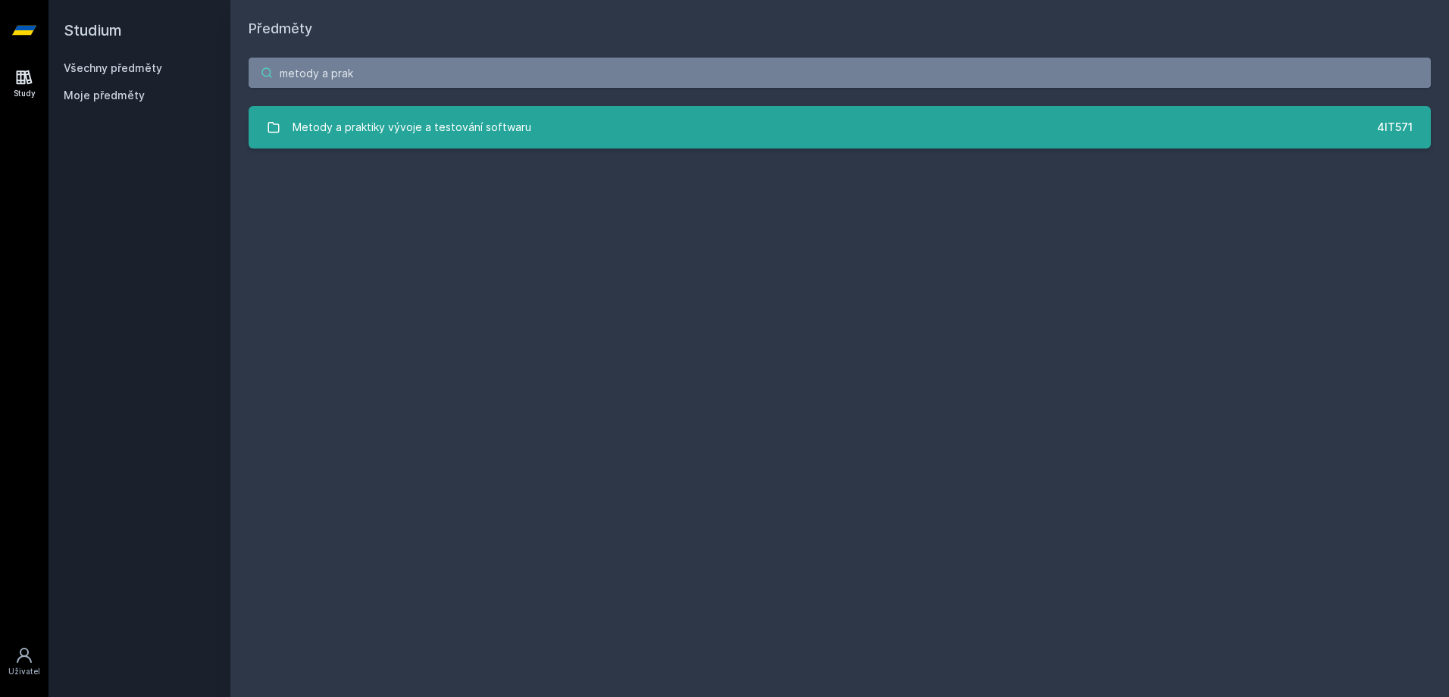
type input "metody a prak"
click at [378, 121] on div "Metody a praktiky vývoje a testování softwaru" at bounding box center [412, 127] width 239 height 30
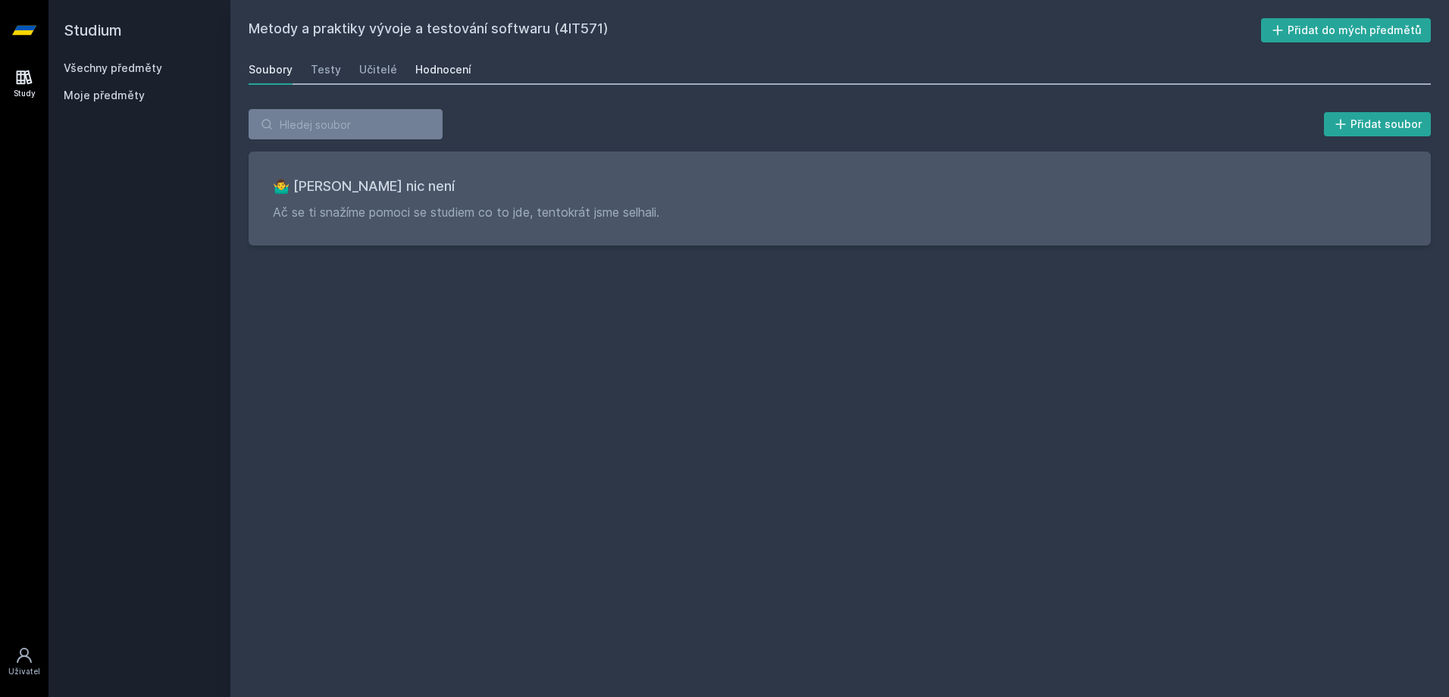
click at [416, 77] on div "Hodnocení" at bounding box center [443, 69] width 56 height 15
click at [386, 77] on link "Učitelé" at bounding box center [378, 70] width 38 height 30
click at [340, 80] on div "Soubory Testy Učitelé Hodnocení" at bounding box center [840, 70] width 1182 height 30
click at [331, 76] on div "Testy" at bounding box center [326, 69] width 30 height 15
click at [85, 64] on link "Všechny předměty" at bounding box center [113, 67] width 99 height 13
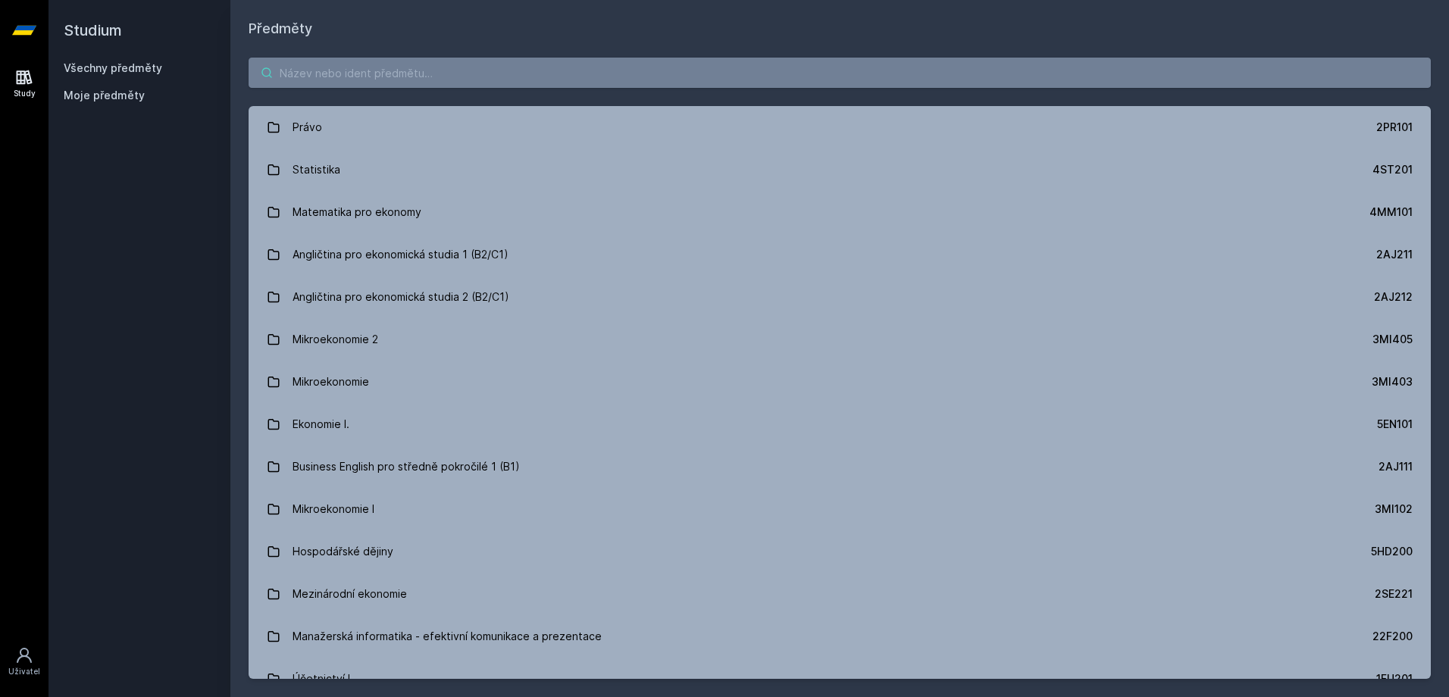
click at [406, 60] on input "search" at bounding box center [840, 73] width 1182 height 30
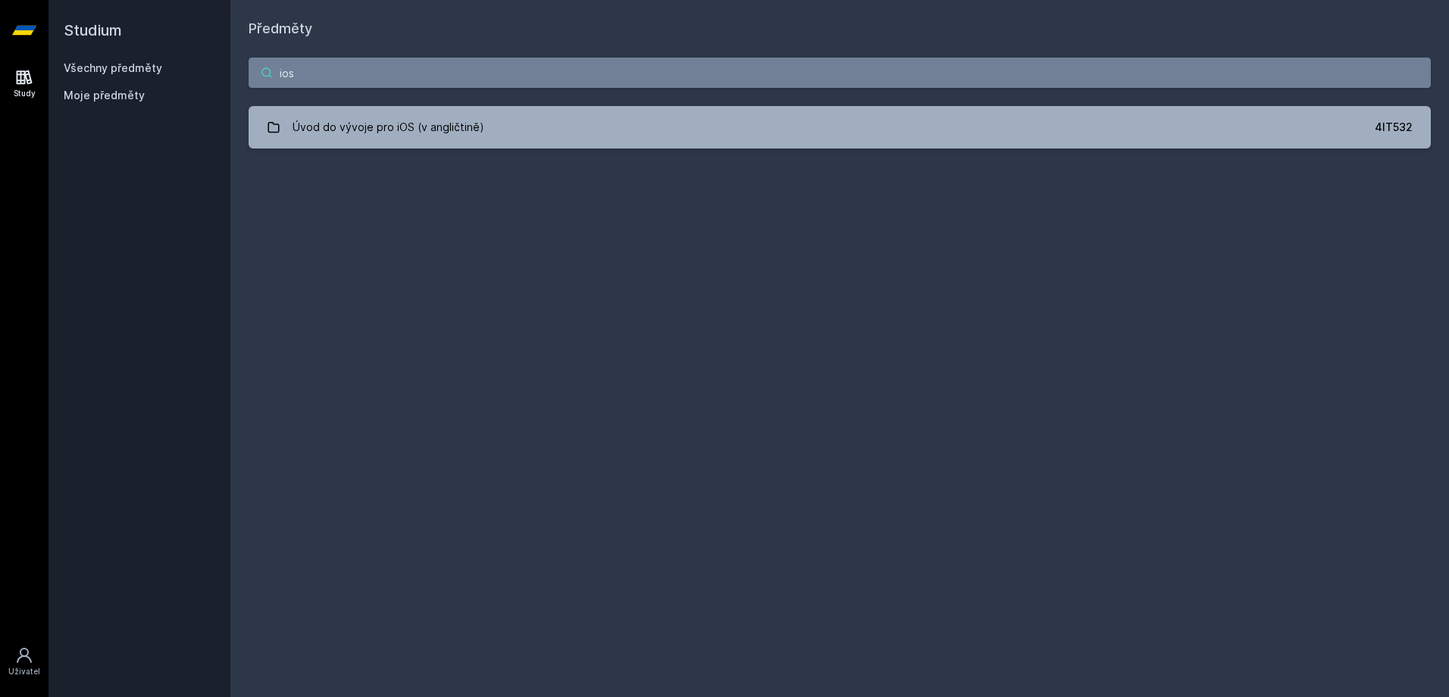
type input "ios"
click at [454, 101] on div "ios Úvod do vývoje pro iOS (v angličtině) 4IT532 Jejda, něco se pokazilo." at bounding box center [839, 102] width 1219 height 127
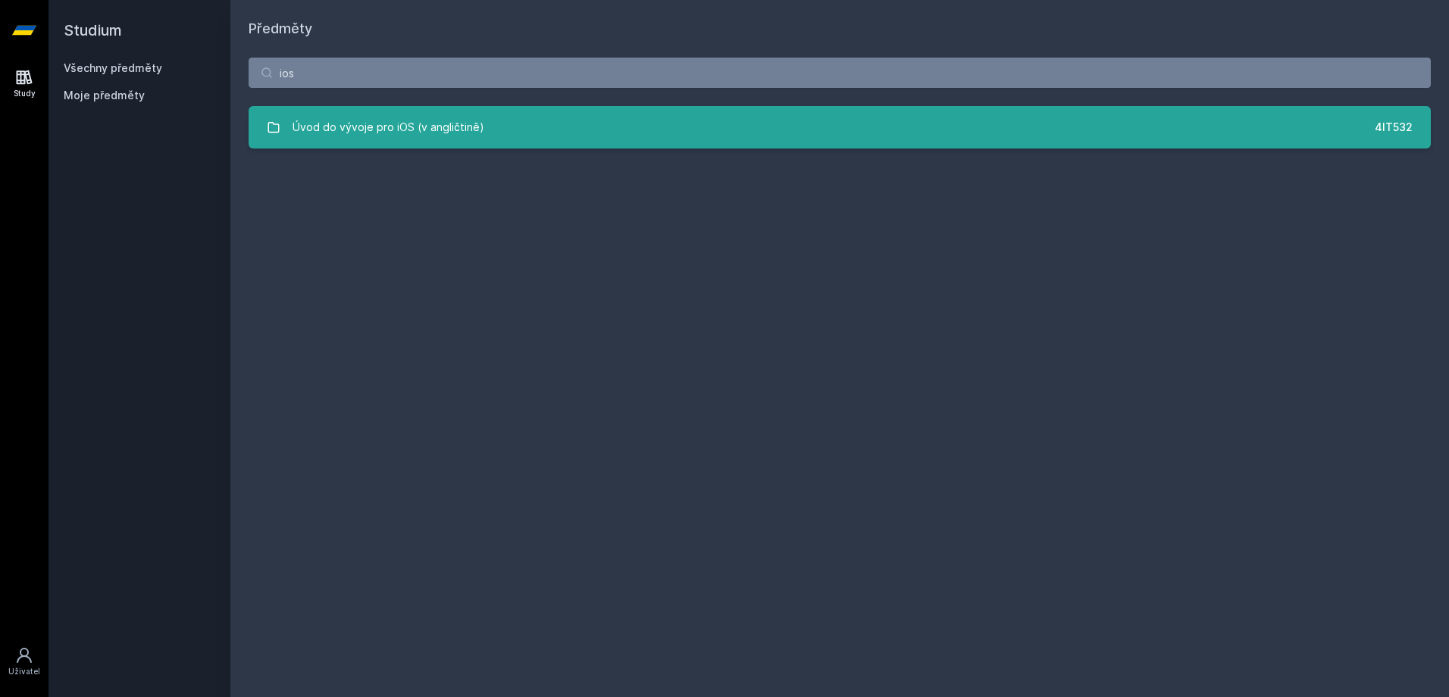
click at [459, 117] on div "Úvod do vývoje pro iOS (v angličtině)" at bounding box center [389, 127] width 192 height 30
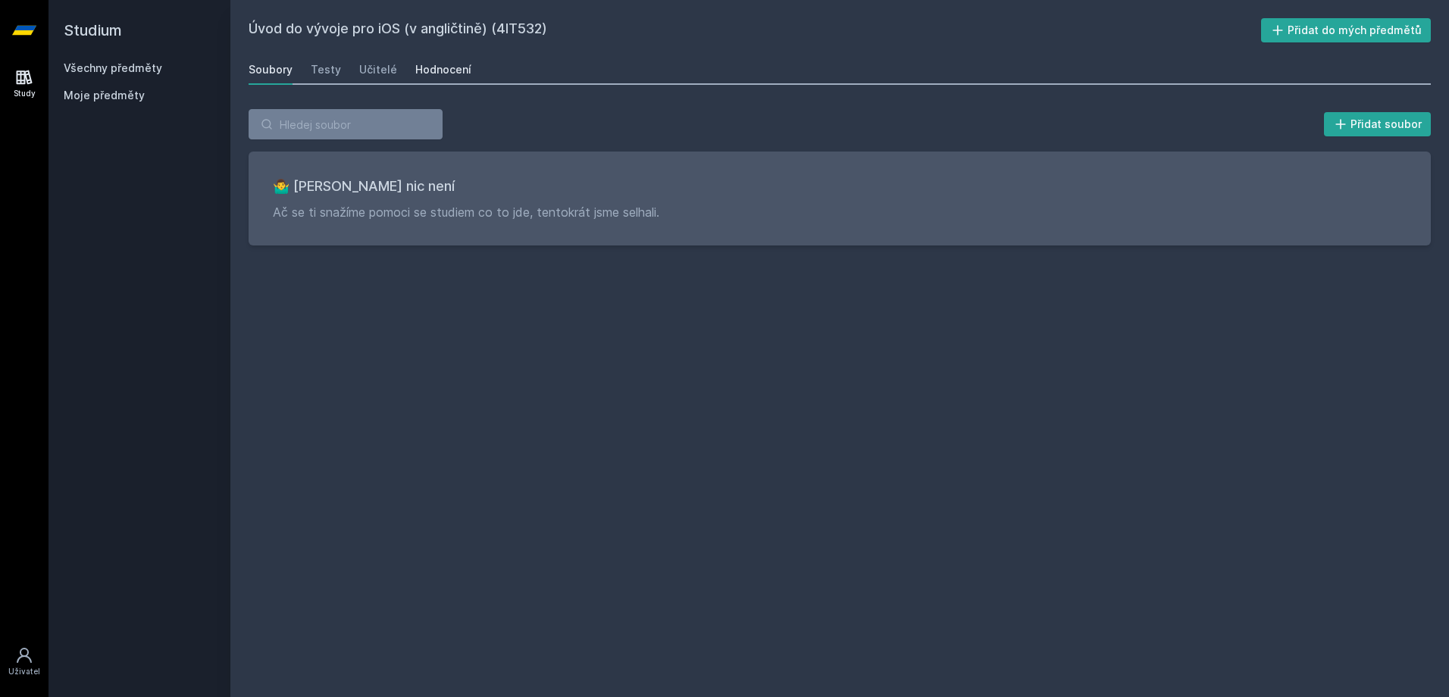
click at [430, 75] on div "Hodnocení" at bounding box center [443, 69] width 56 height 15
click at [375, 59] on link "Učitelé" at bounding box center [378, 70] width 38 height 30
drag, startPoint x: 333, startPoint y: 67, endPoint x: 322, endPoint y: 73, distance: 11.9
click at [331, 67] on div "Testy" at bounding box center [326, 69] width 30 height 15
click at [287, 73] on div "Soubory" at bounding box center [271, 69] width 44 height 15
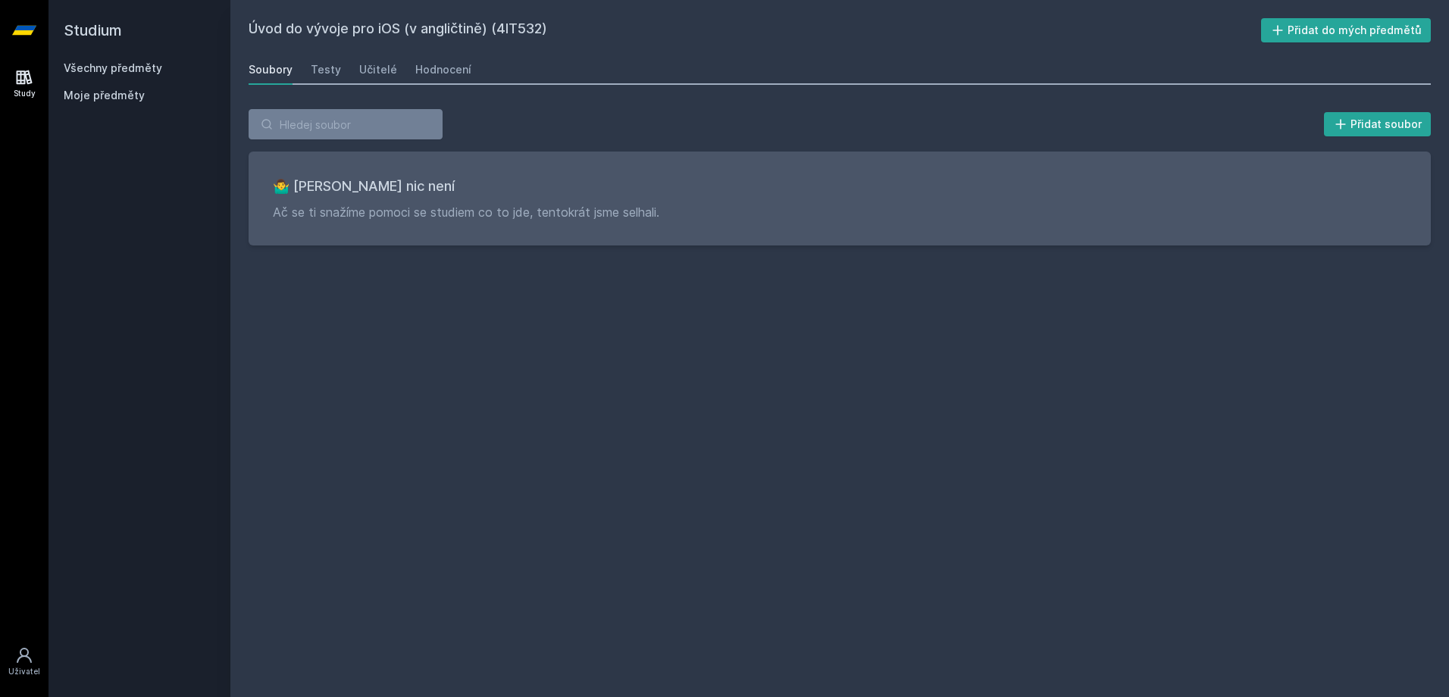
drag, startPoint x: 761, startPoint y: 255, endPoint x: 804, endPoint y: 359, distance: 111.8
